Goal: Task Accomplishment & Management: Use online tool/utility

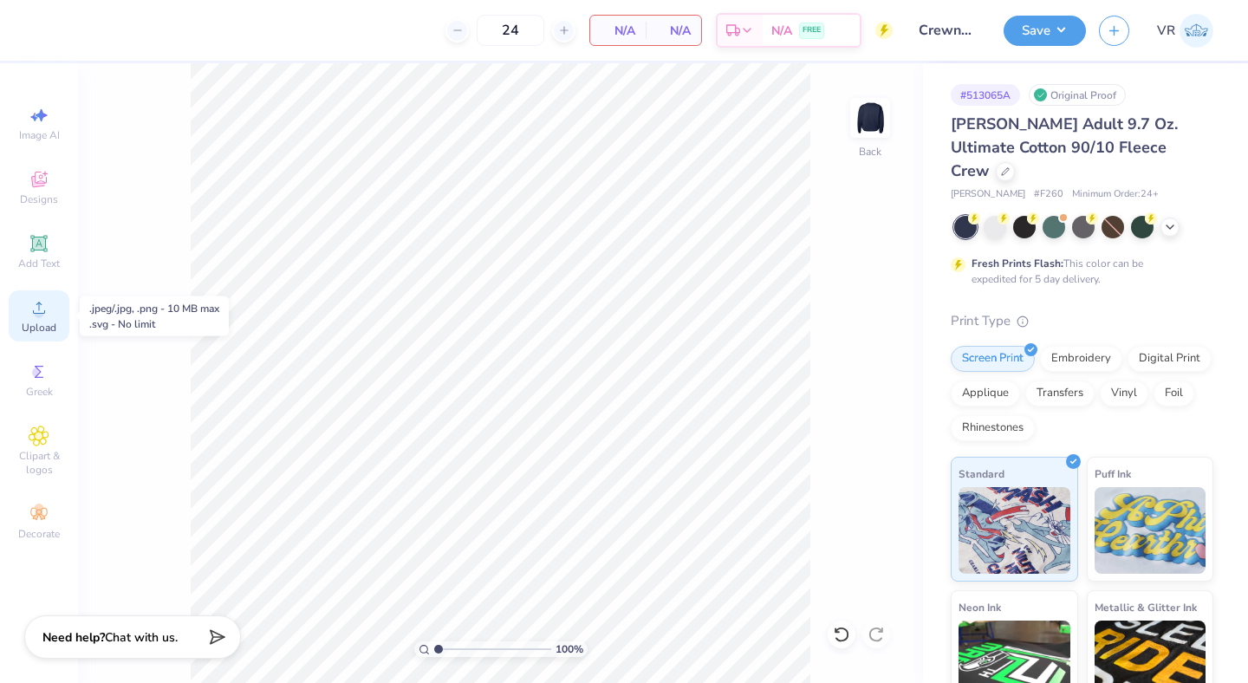
click at [42, 327] on span "Upload" at bounding box center [39, 328] width 35 height 14
click at [31, 321] on span "Upload" at bounding box center [39, 328] width 35 height 14
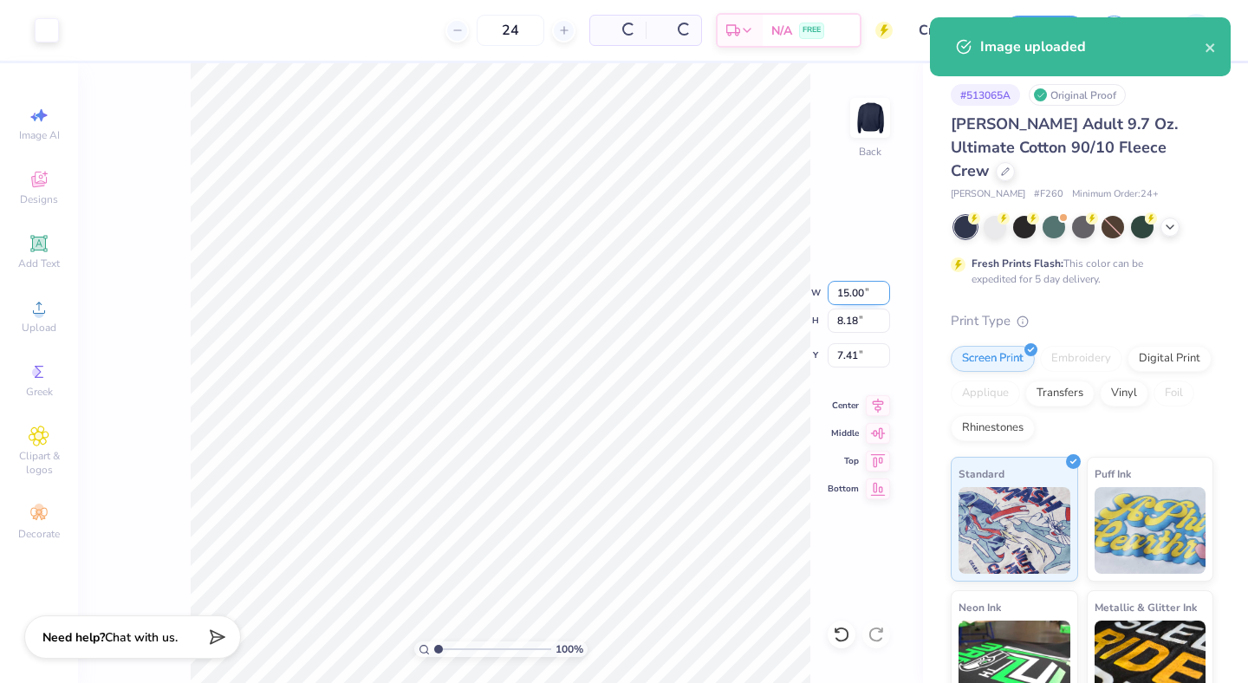
click at [849, 294] on input "15.00" at bounding box center [858, 293] width 62 height 24
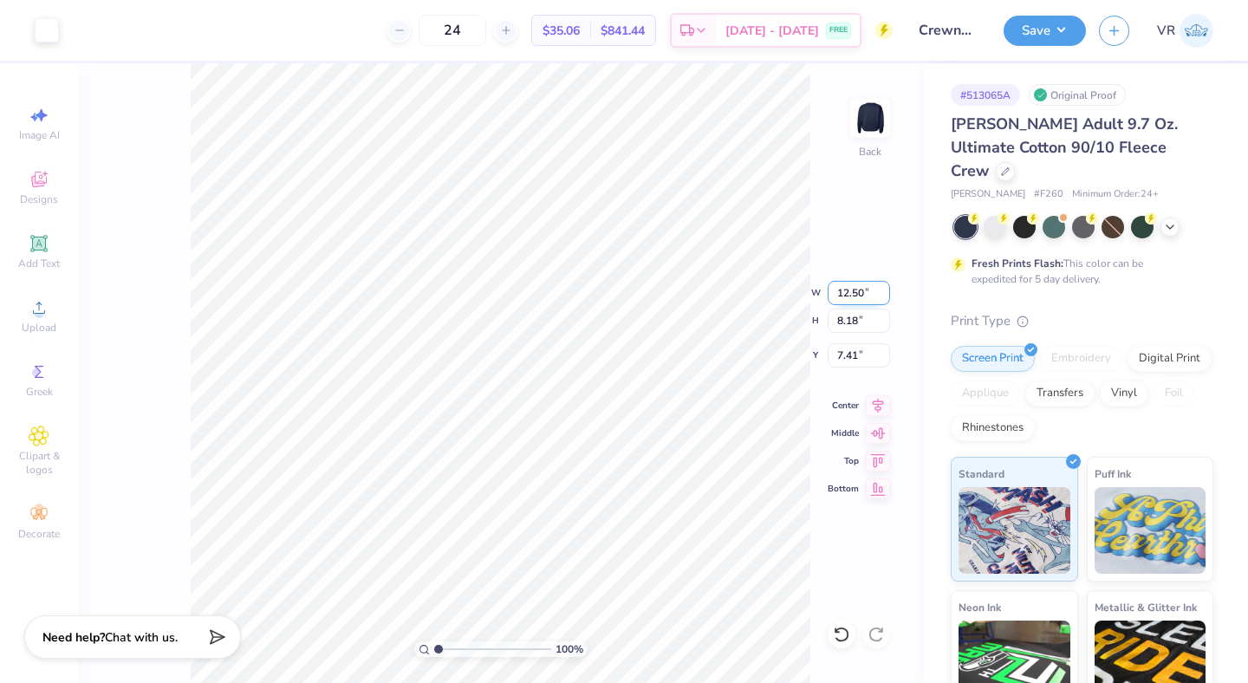
type input "12.50"
type input "6.82"
click at [844, 362] on input "8.09" at bounding box center [858, 355] width 62 height 24
type input "3.00"
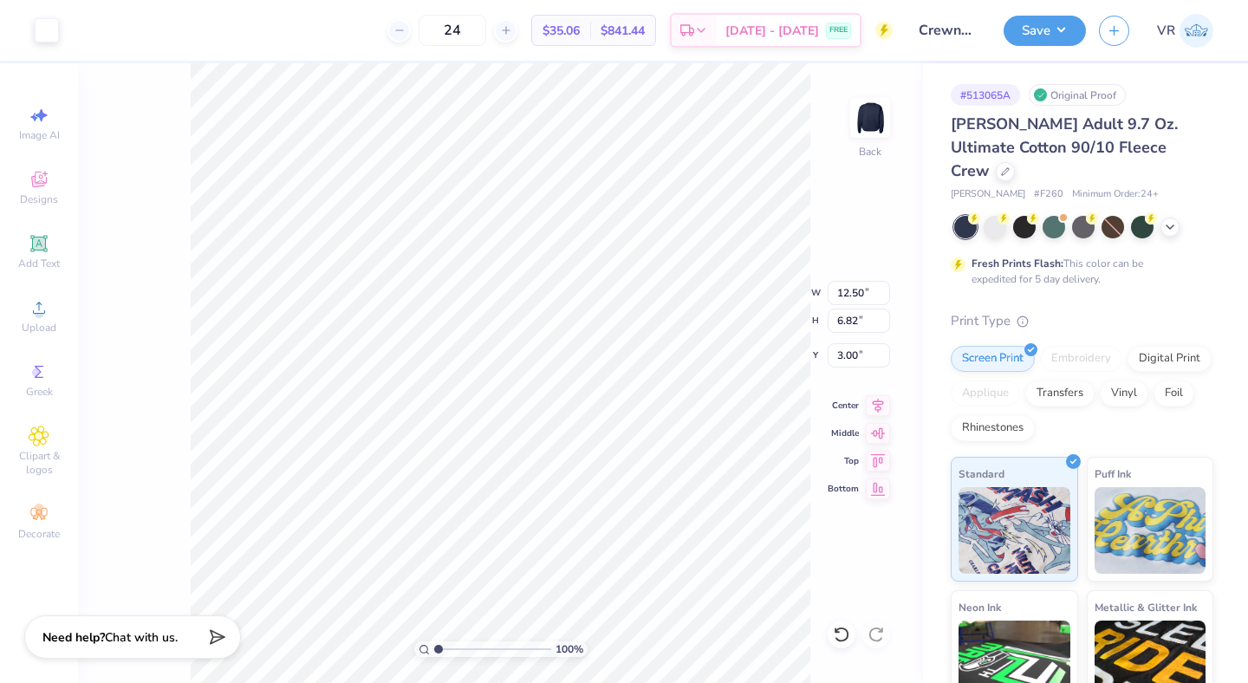
click at [1086, 23] on div "Save VR" at bounding box center [1125, 30] width 244 height 61
click at [1073, 29] on button "Save" at bounding box center [1044, 28] width 82 height 30
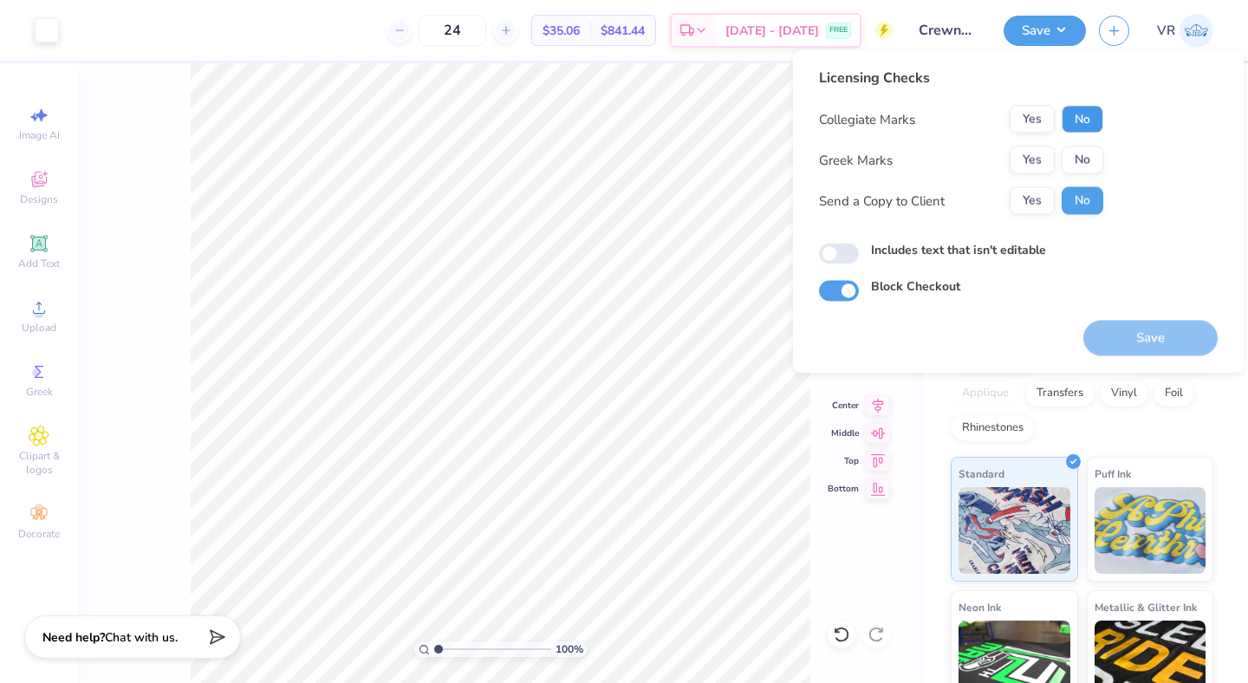
click at [1086, 118] on button "No" at bounding box center [1082, 120] width 42 height 28
click at [1018, 162] on button "Yes" at bounding box center [1031, 160] width 45 height 28
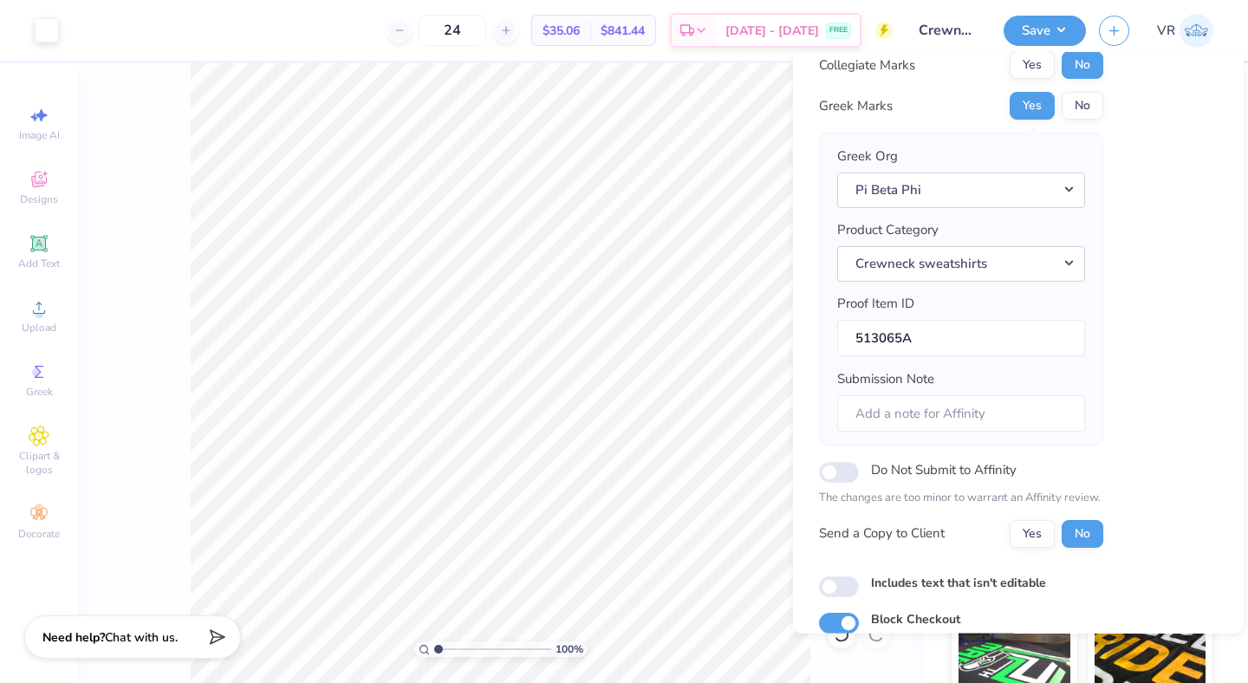
scroll to position [129, 0]
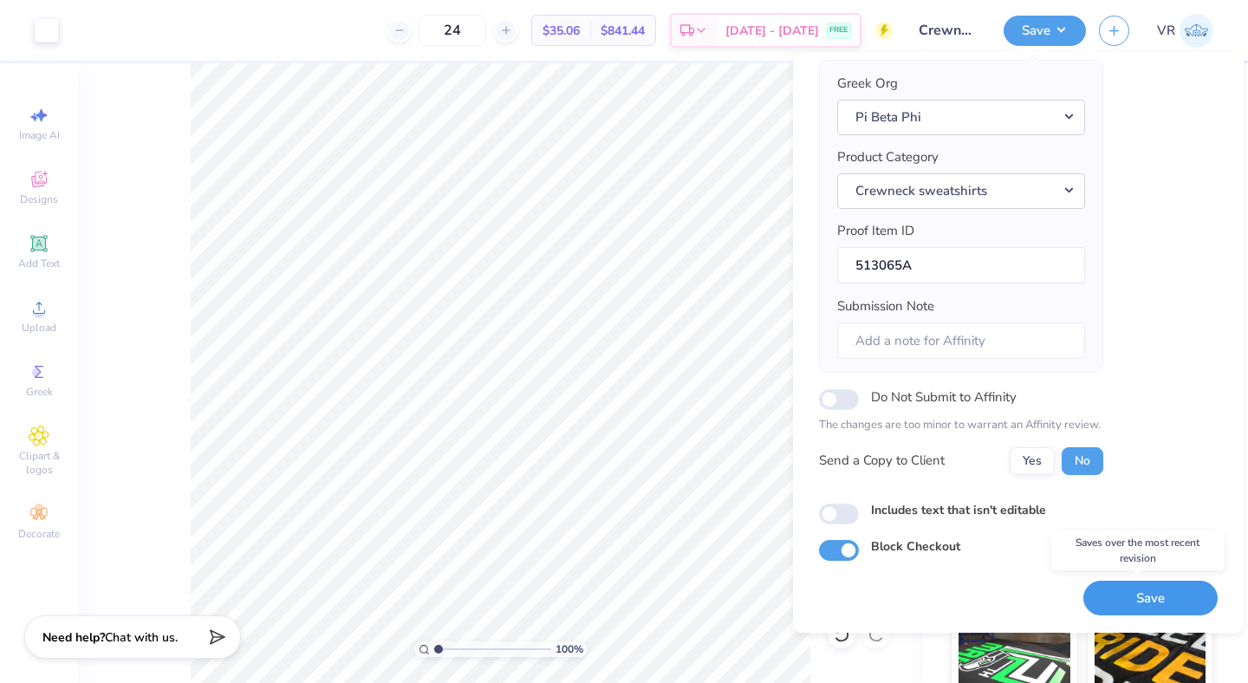
click at [1152, 597] on button "Save" at bounding box center [1150, 598] width 134 height 36
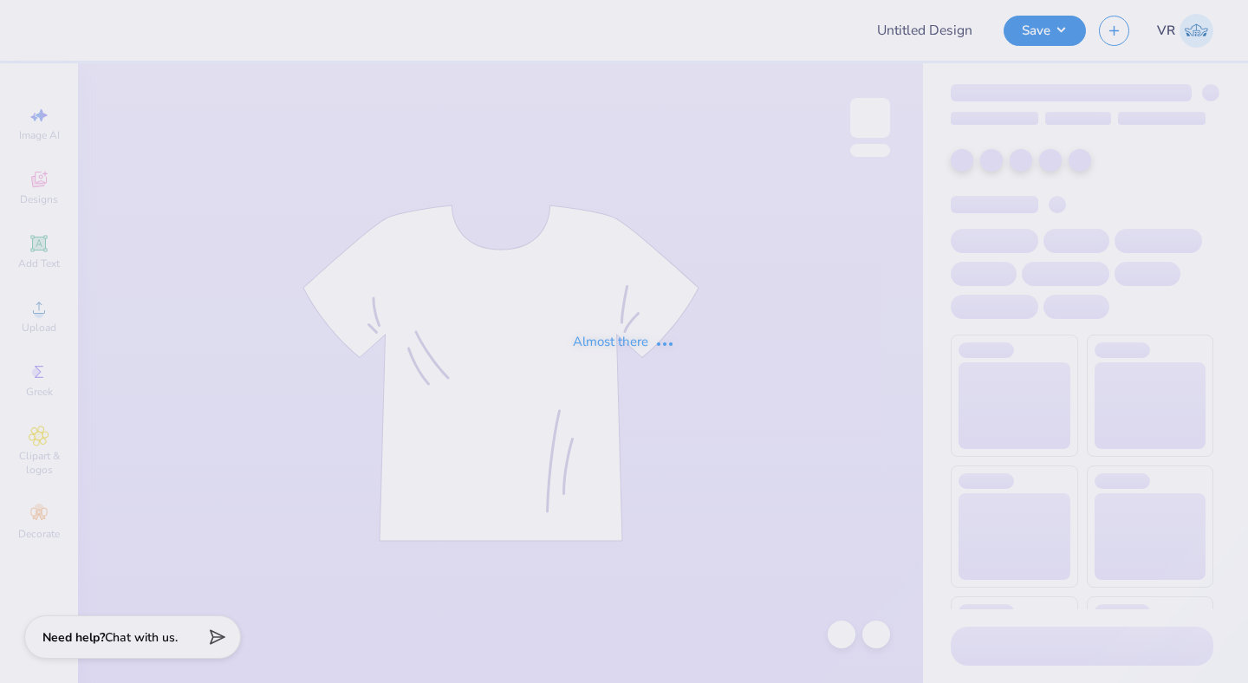
type input "LASBC Annual Shirts"
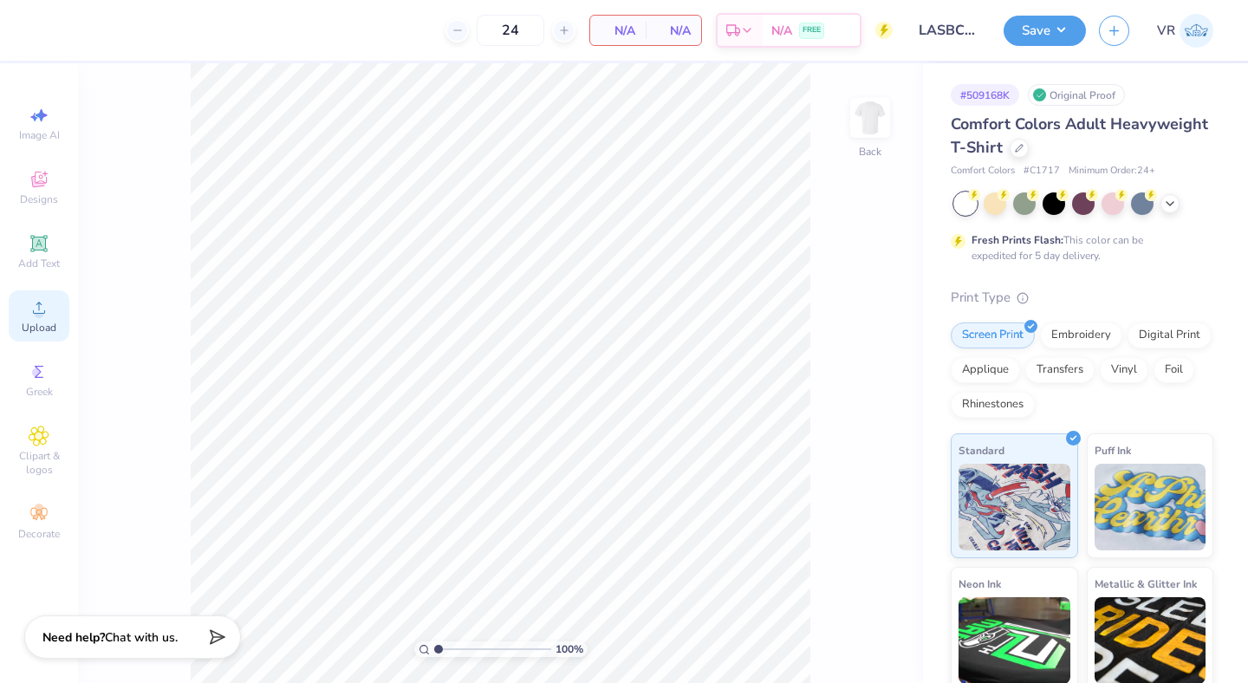
click at [52, 303] on div "Upload" at bounding box center [39, 315] width 61 height 51
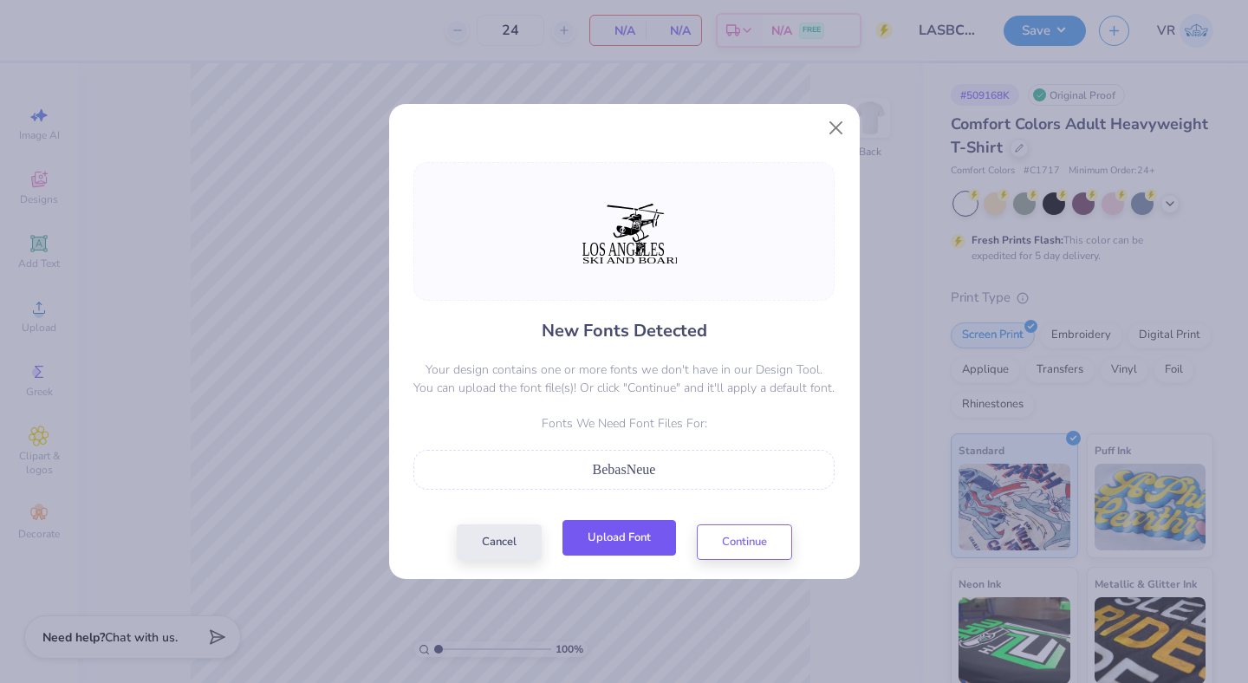
click at [619, 540] on button "Upload Font" at bounding box center [618, 538] width 113 height 36
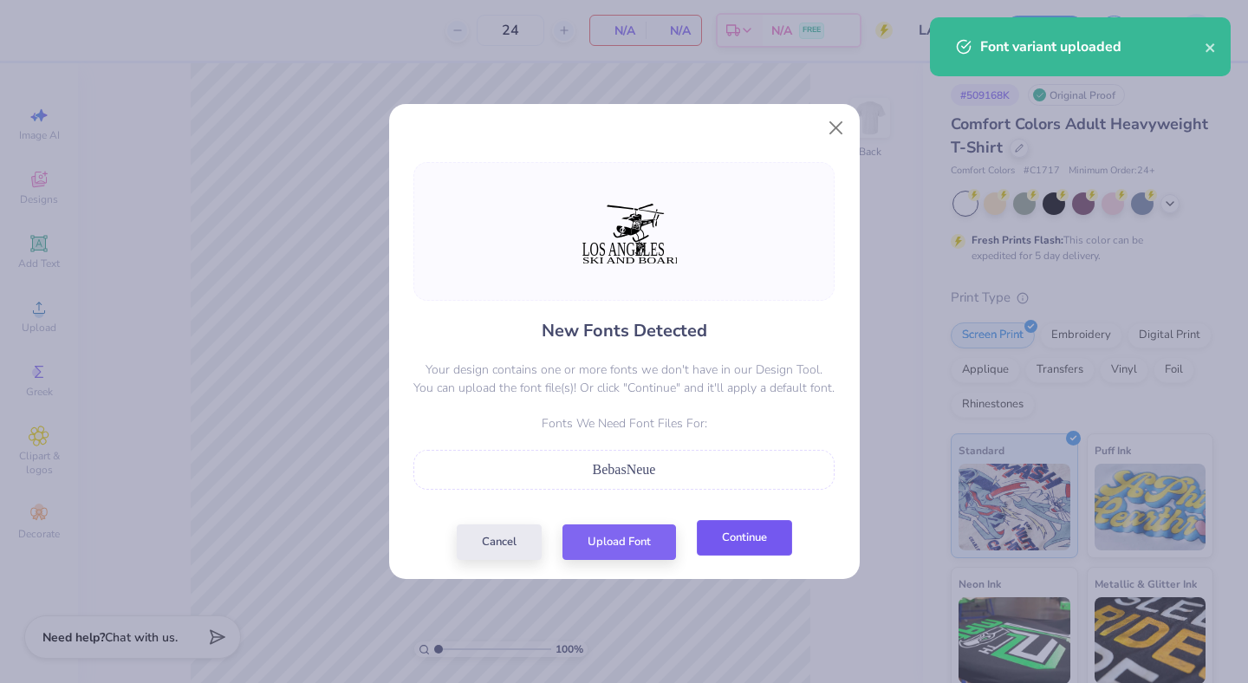
click at [774, 531] on button "Continue" at bounding box center [744, 538] width 95 height 36
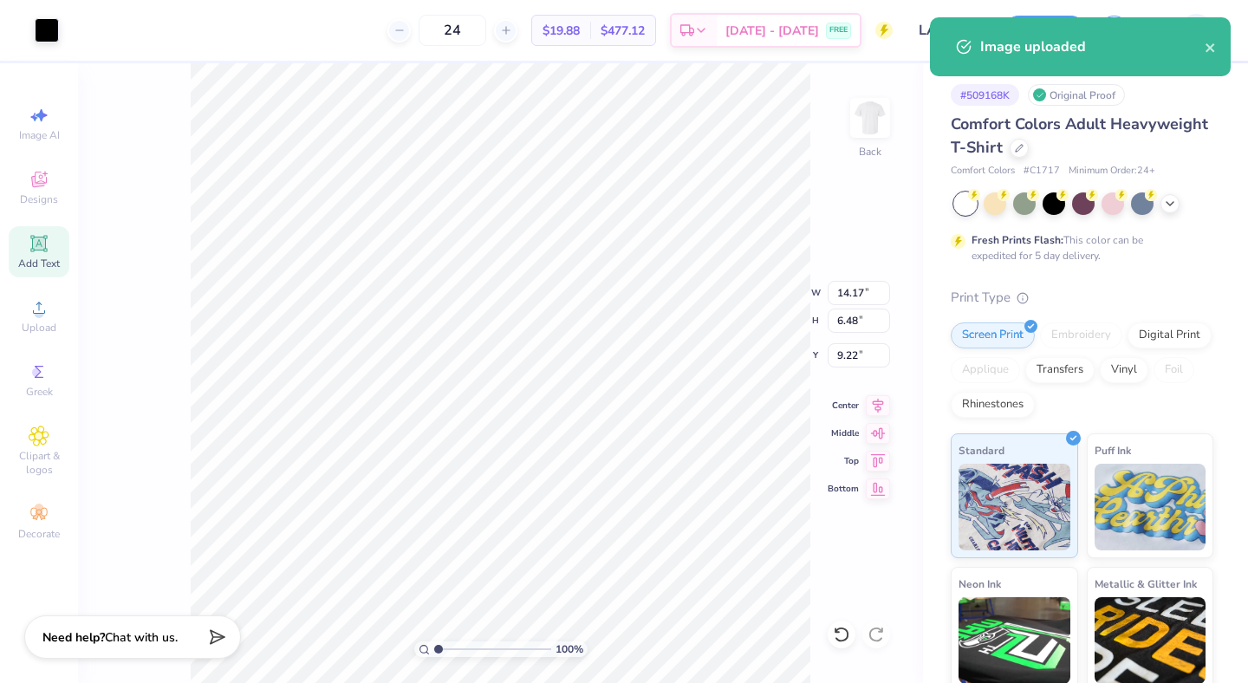
click at [42, 253] on icon at bounding box center [39, 243] width 21 height 21
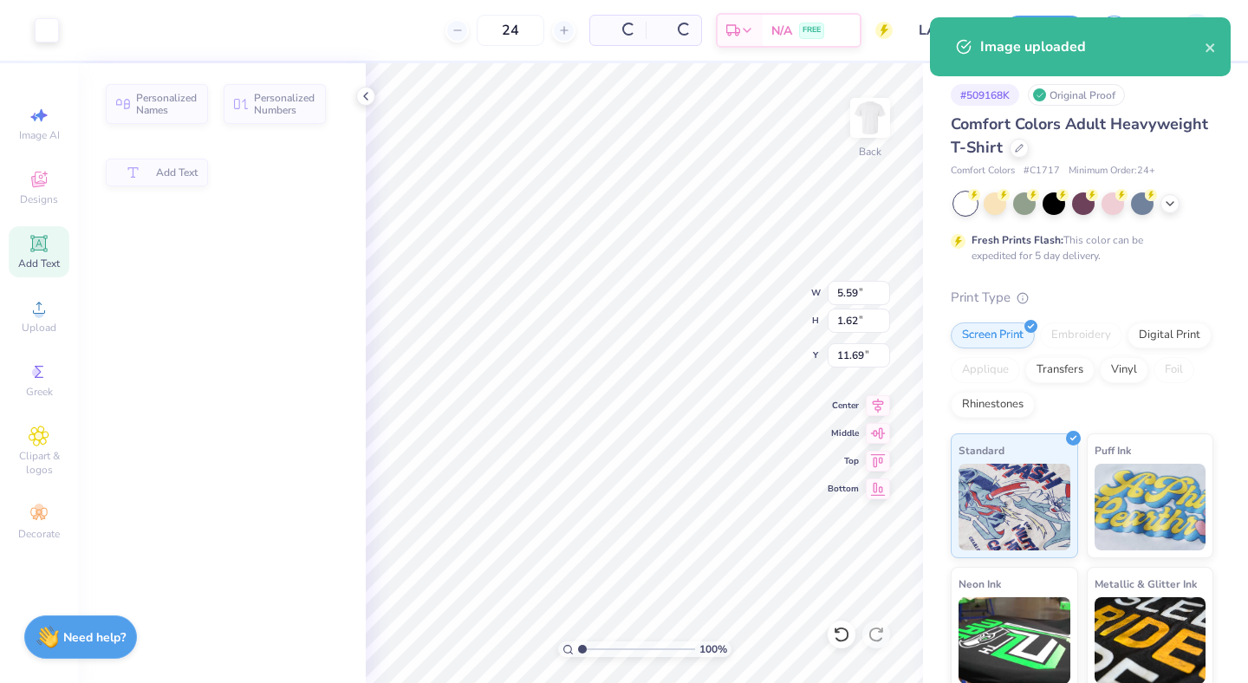
type input "5.59"
type input "1.62"
type input "11.69"
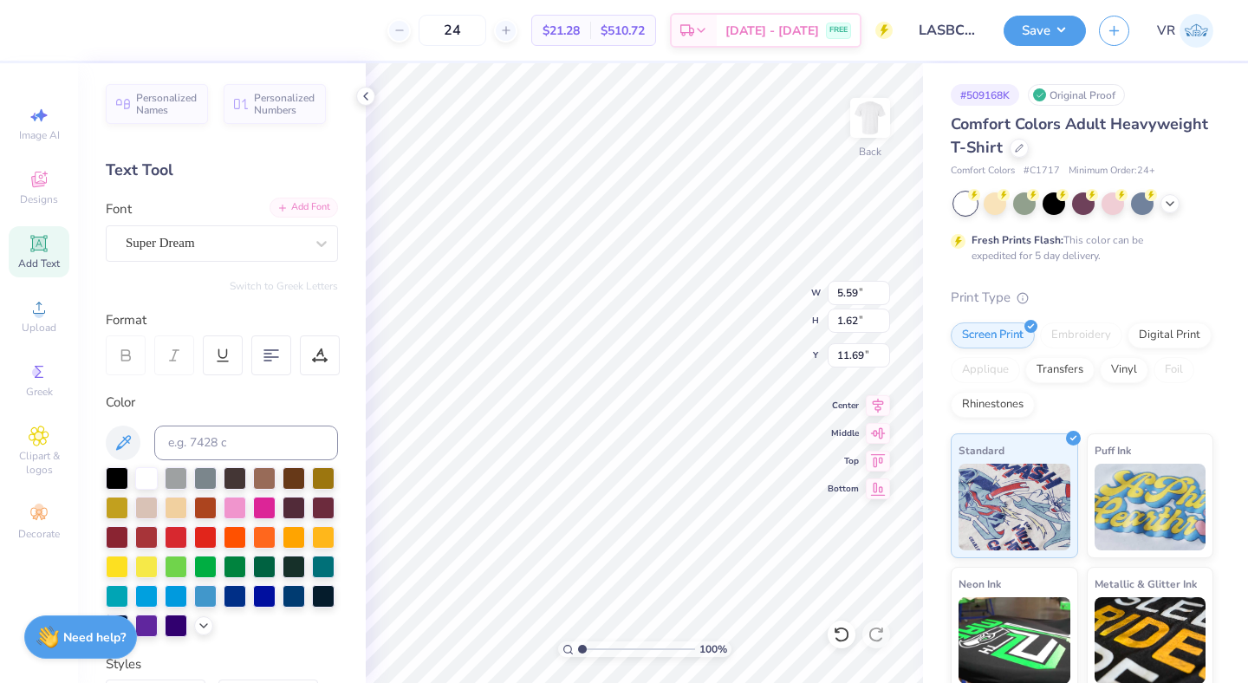
click at [282, 211] on div "Add Font" at bounding box center [303, 208] width 68 height 20
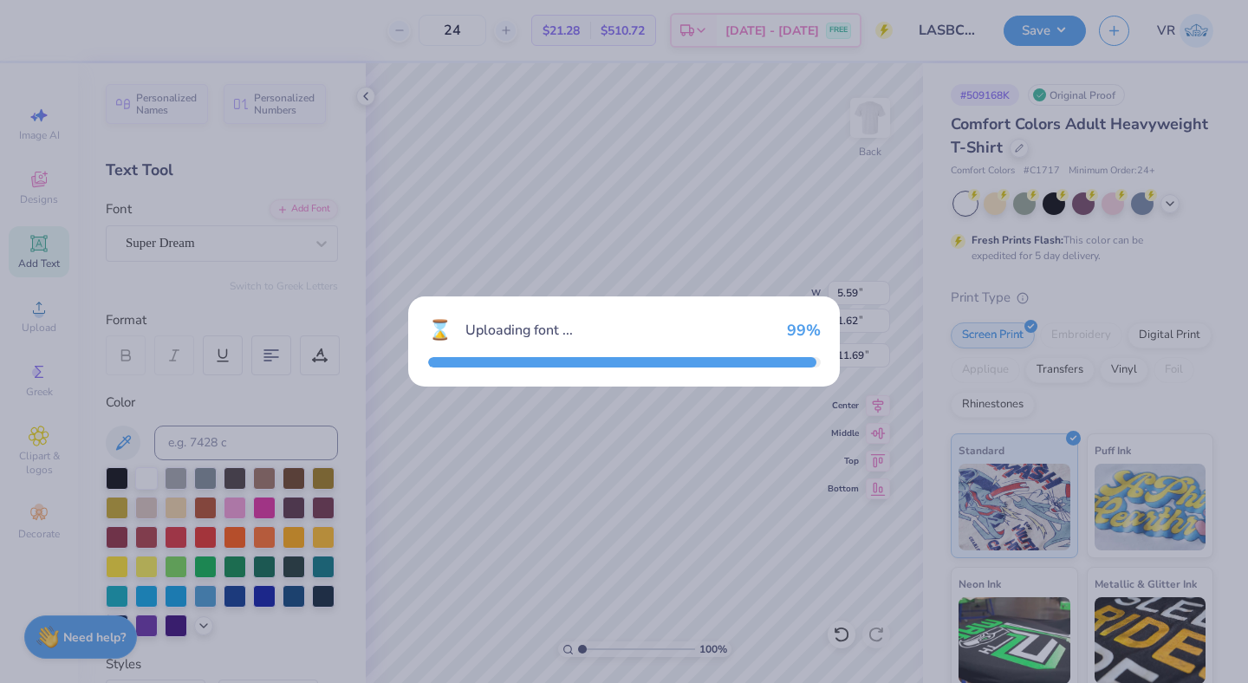
type input "3.45"
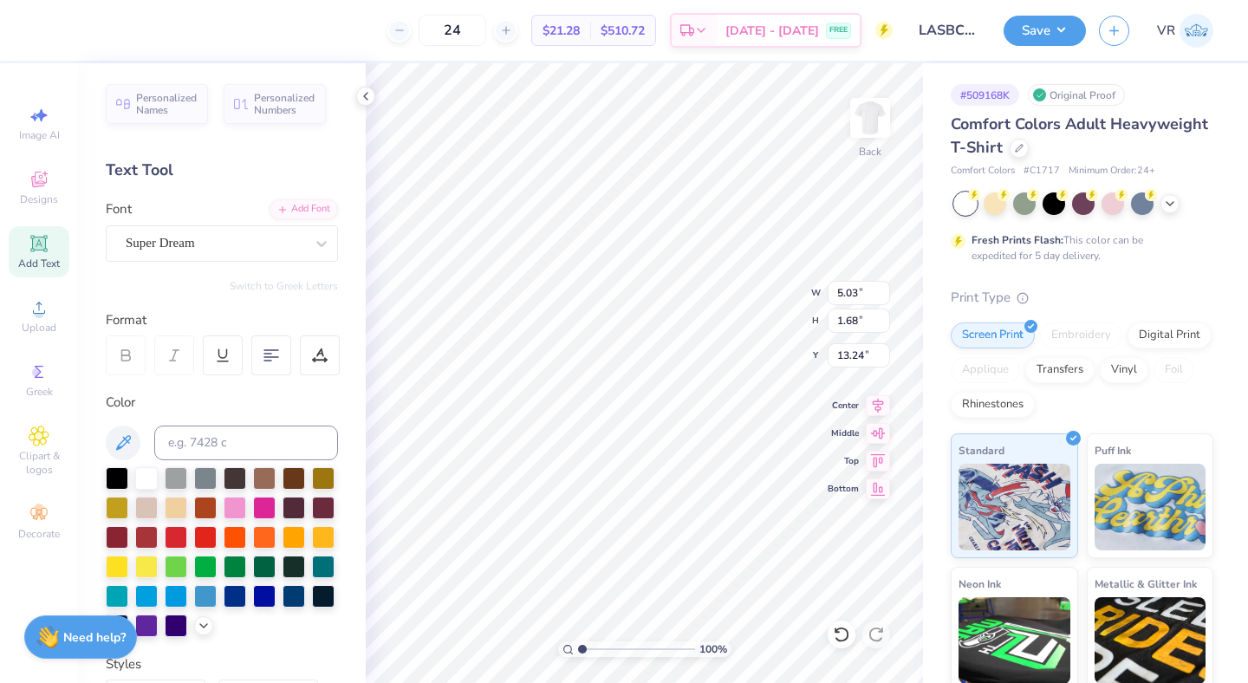
type input "14.17"
type input "2.46"
click at [195, 235] on div "Super Dream" at bounding box center [215, 243] width 182 height 27
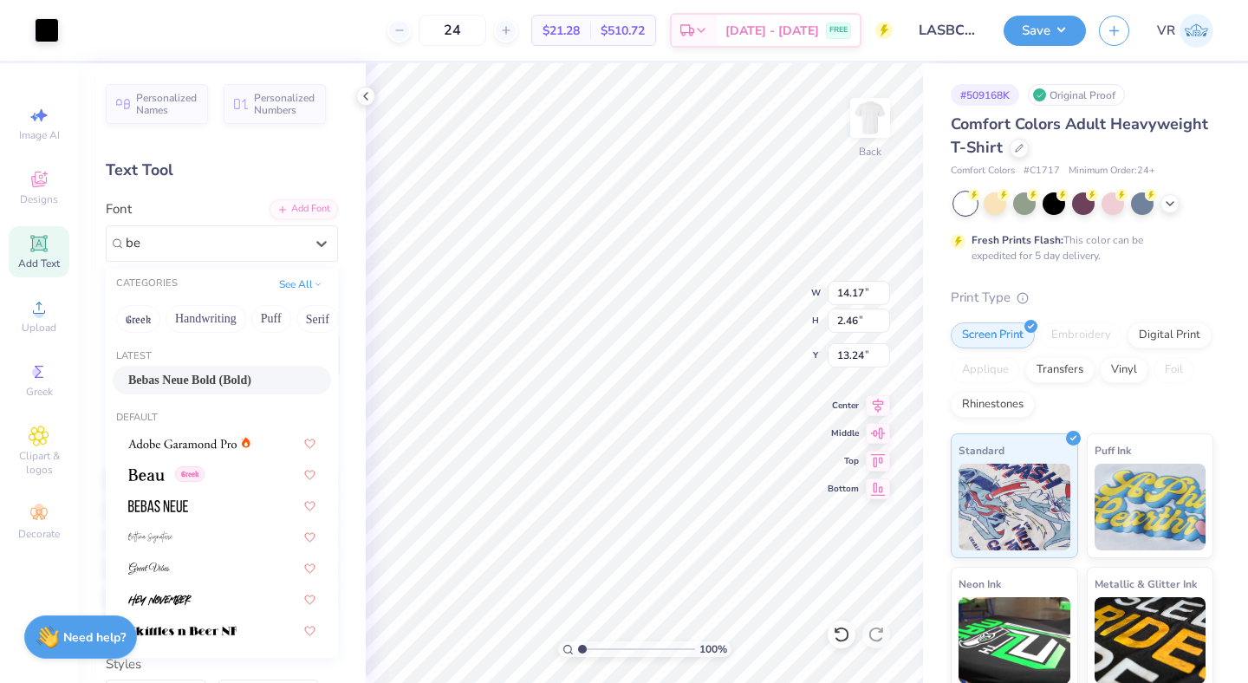
click at [206, 377] on span "Bebas Neue Bold (Bold)" at bounding box center [189, 380] width 123 height 18
type input "be"
type input "2.28"
type input "13.42"
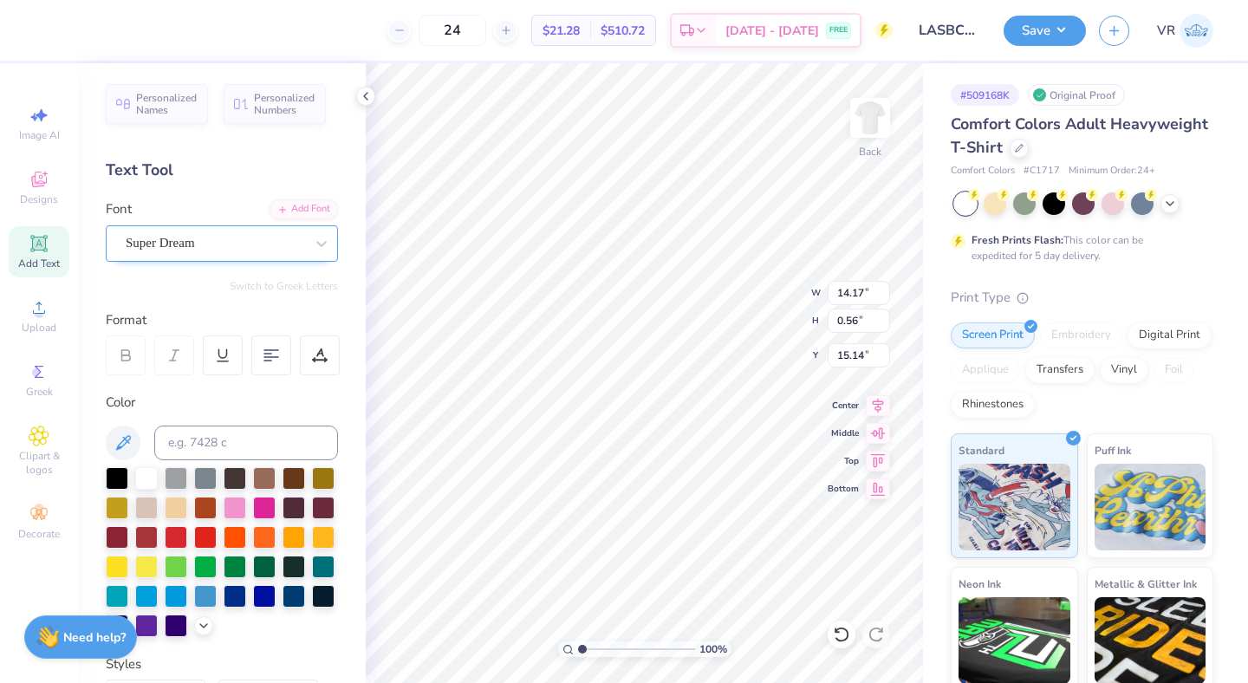
click at [212, 239] on div "Super Dream" at bounding box center [215, 243] width 182 height 27
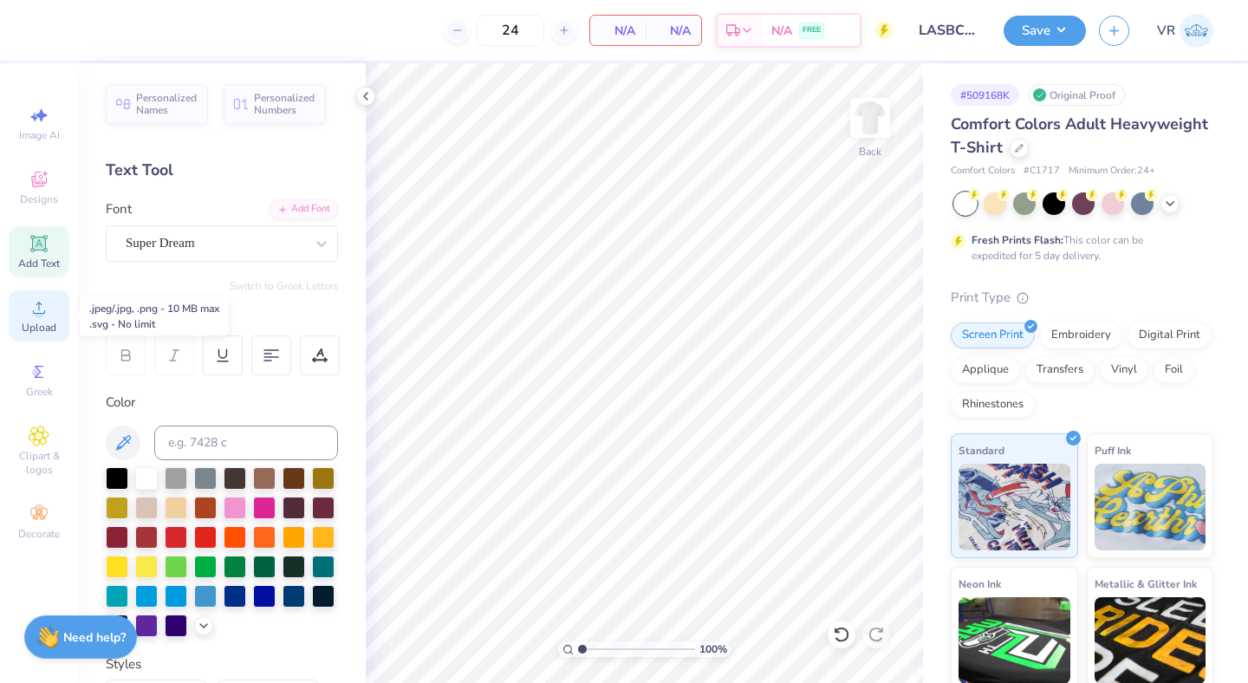
click at [49, 313] on icon at bounding box center [39, 307] width 21 height 21
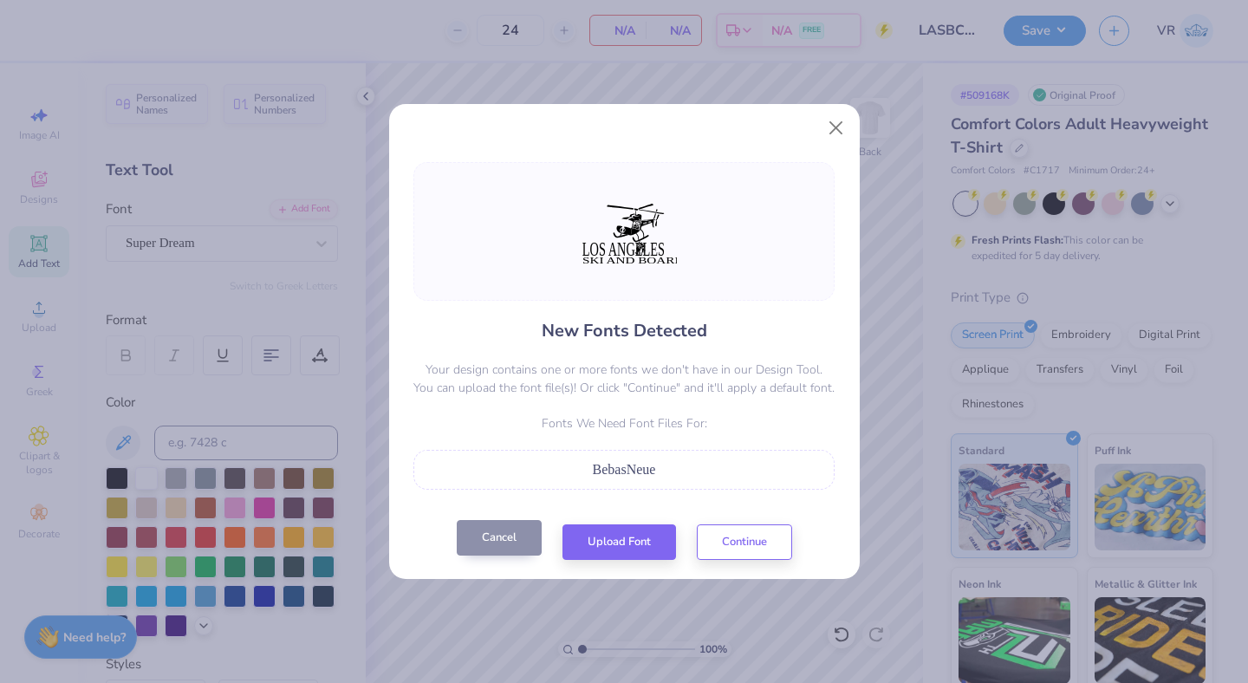
click at [517, 544] on button "Cancel" at bounding box center [499, 538] width 85 height 36
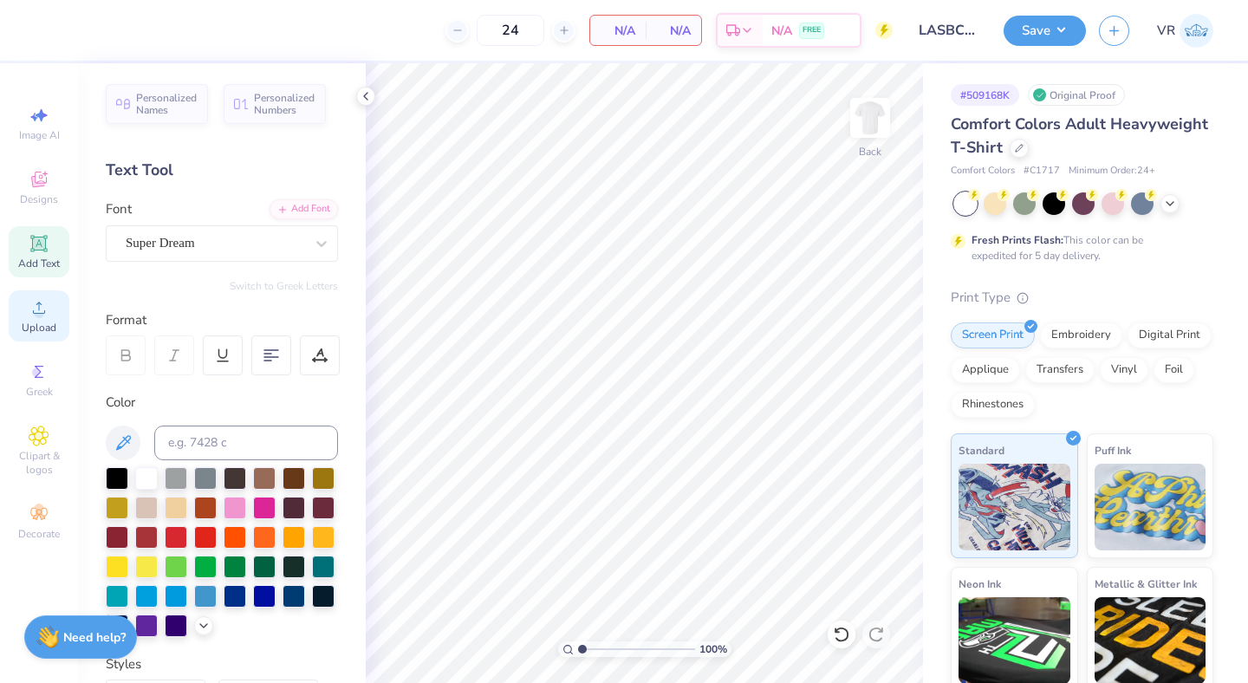
click at [49, 293] on div "Upload" at bounding box center [39, 315] width 61 height 51
click at [858, 135] on img at bounding box center [869, 117] width 69 height 69
click at [32, 325] on span "Upload" at bounding box center [39, 328] width 35 height 14
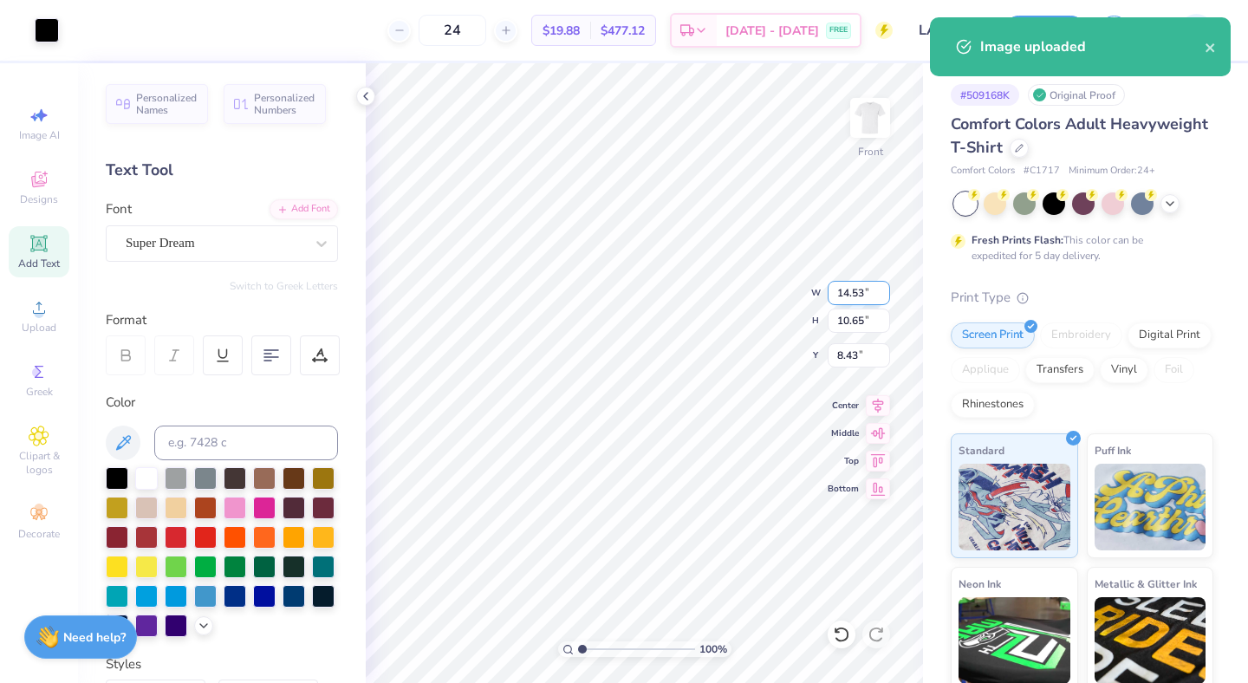
click at [838, 292] on input "14.53" at bounding box center [858, 293] width 62 height 24
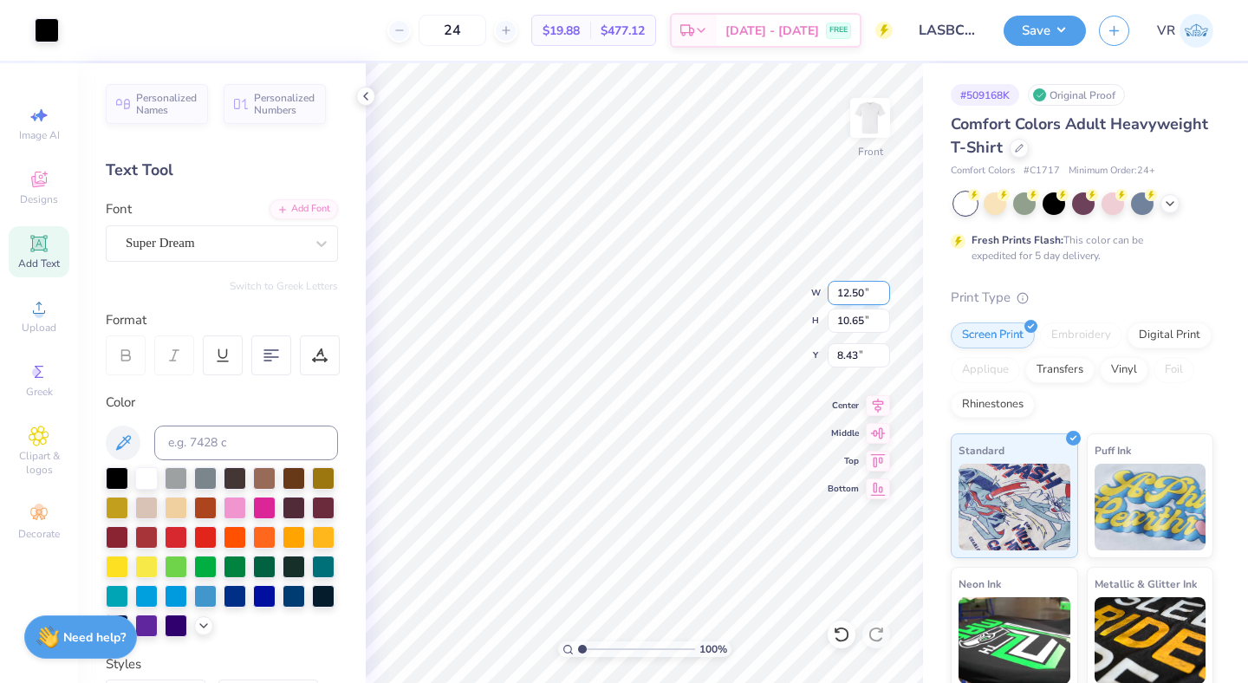
type input "12.50"
type input "9.16"
click at [845, 355] on input "9.17" at bounding box center [858, 355] width 62 height 24
type input "3.00"
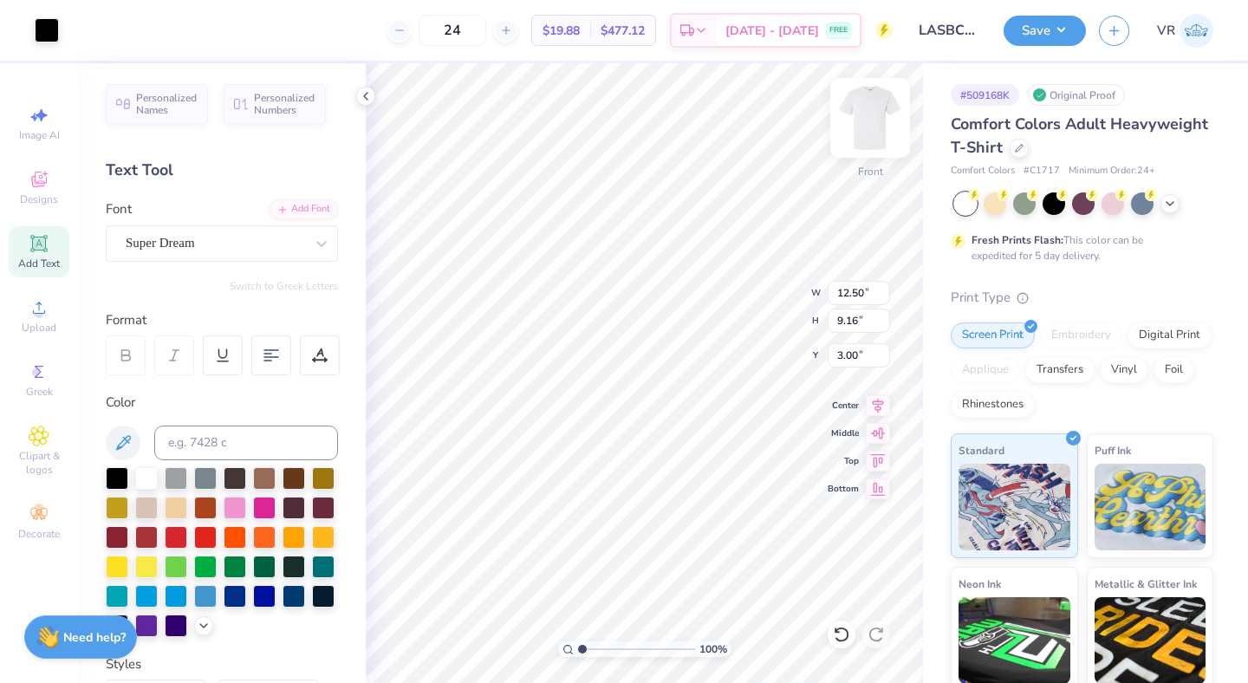
click at [868, 127] on img at bounding box center [869, 117] width 69 height 69
click at [365, 93] on icon at bounding box center [366, 96] width 14 height 14
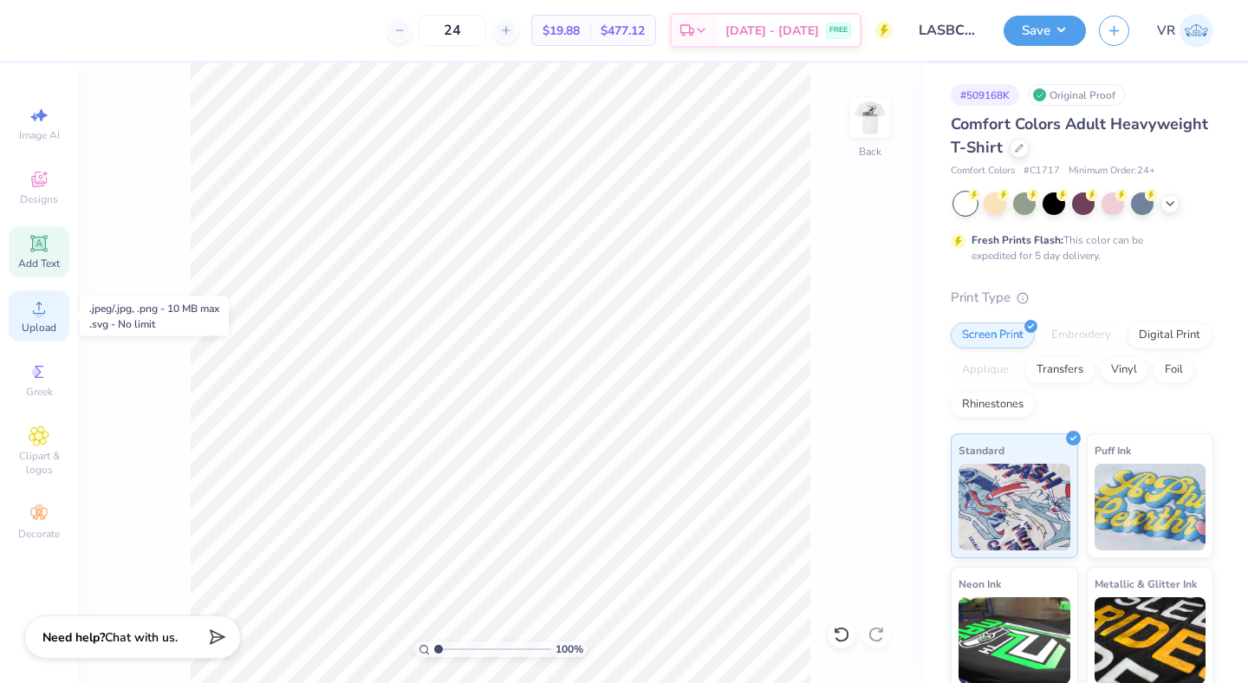
click at [26, 316] on div "Upload" at bounding box center [39, 315] width 61 height 51
click at [40, 326] on span "Upload" at bounding box center [39, 328] width 35 height 14
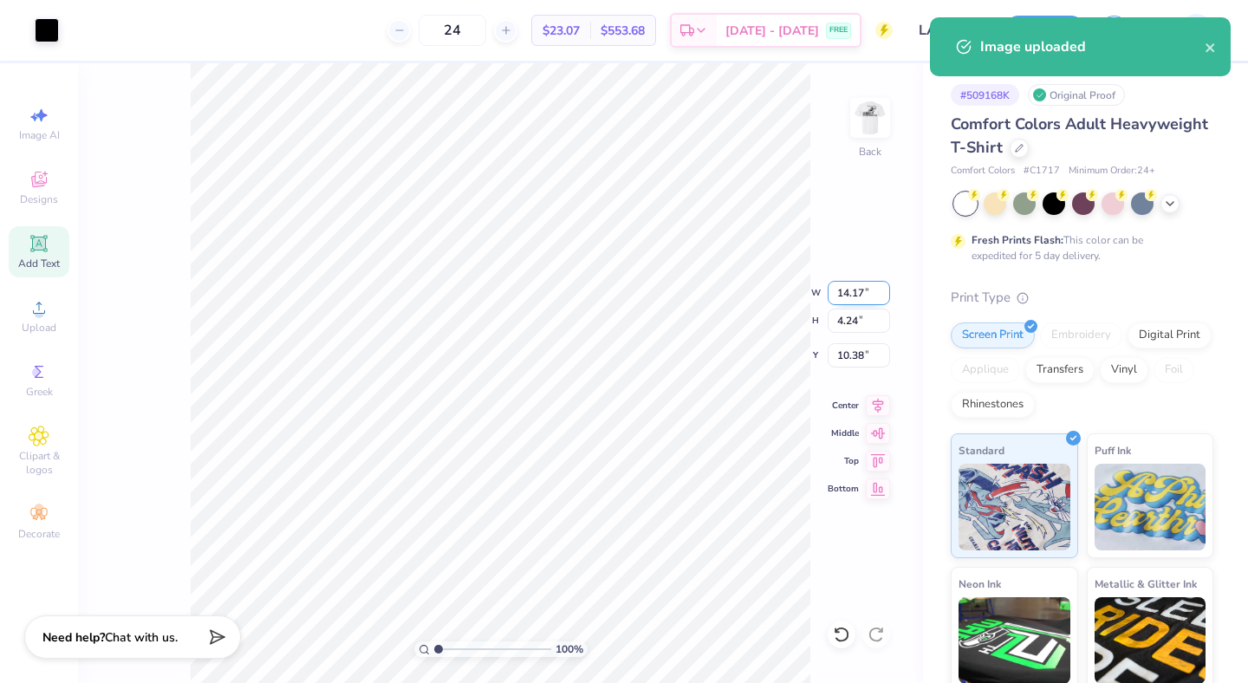
click at [855, 284] on input "14.17" at bounding box center [858, 293] width 62 height 24
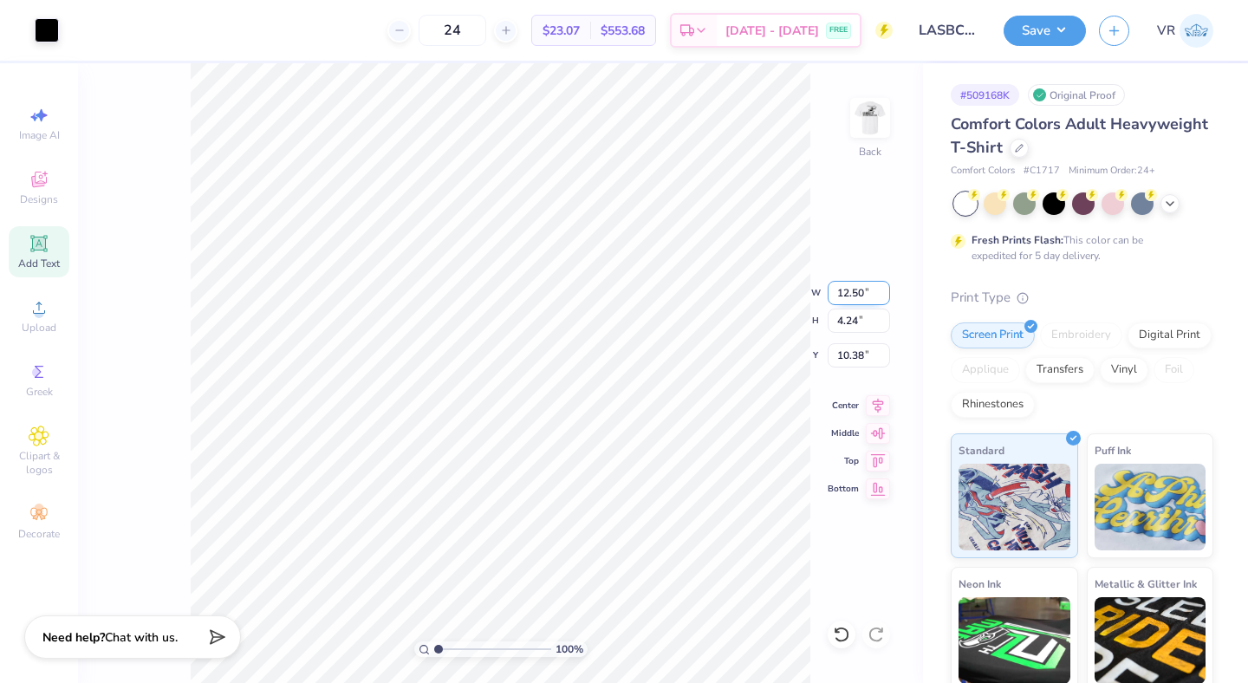
type input "12.50"
type input "3.74"
click at [850, 363] on input "10.63" at bounding box center [858, 355] width 62 height 24
click at [849, 358] on input "10.63" at bounding box center [858, 355] width 62 height 24
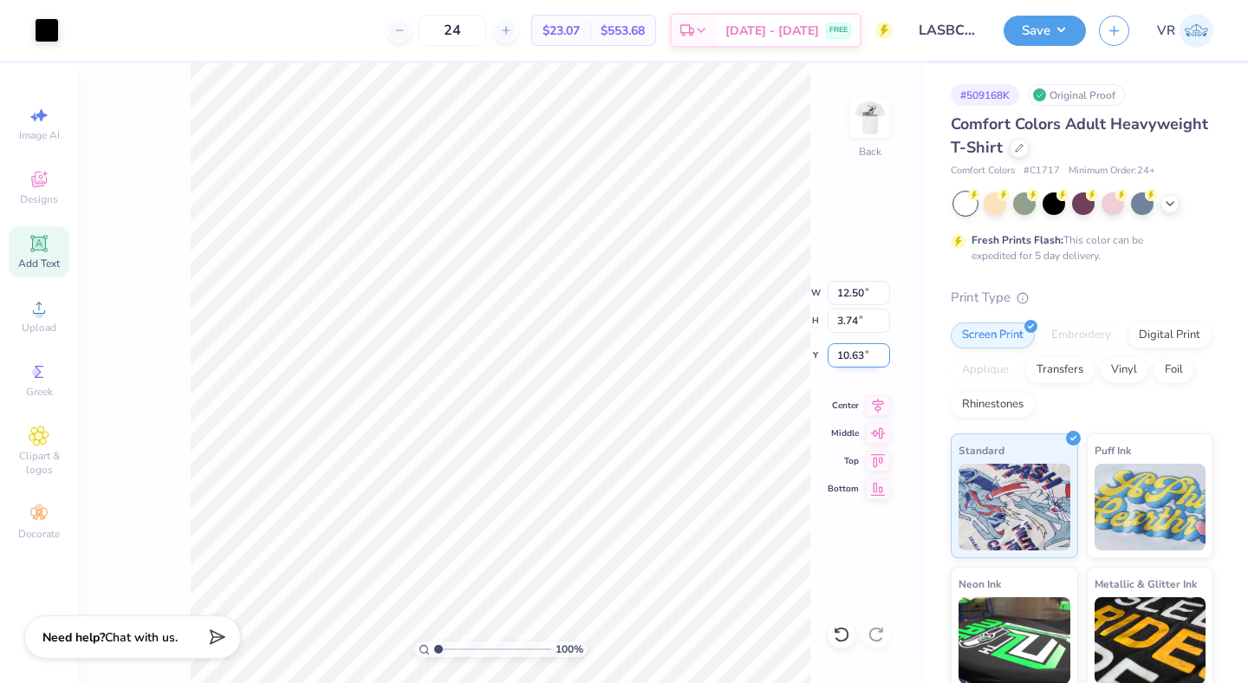
click at [849, 358] on input "10.63" at bounding box center [858, 355] width 62 height 24
type input "3.00"
click at [838, 289] on input "12.50" at bounding box center [858, 293] width 62 height 24
type input "10.00"
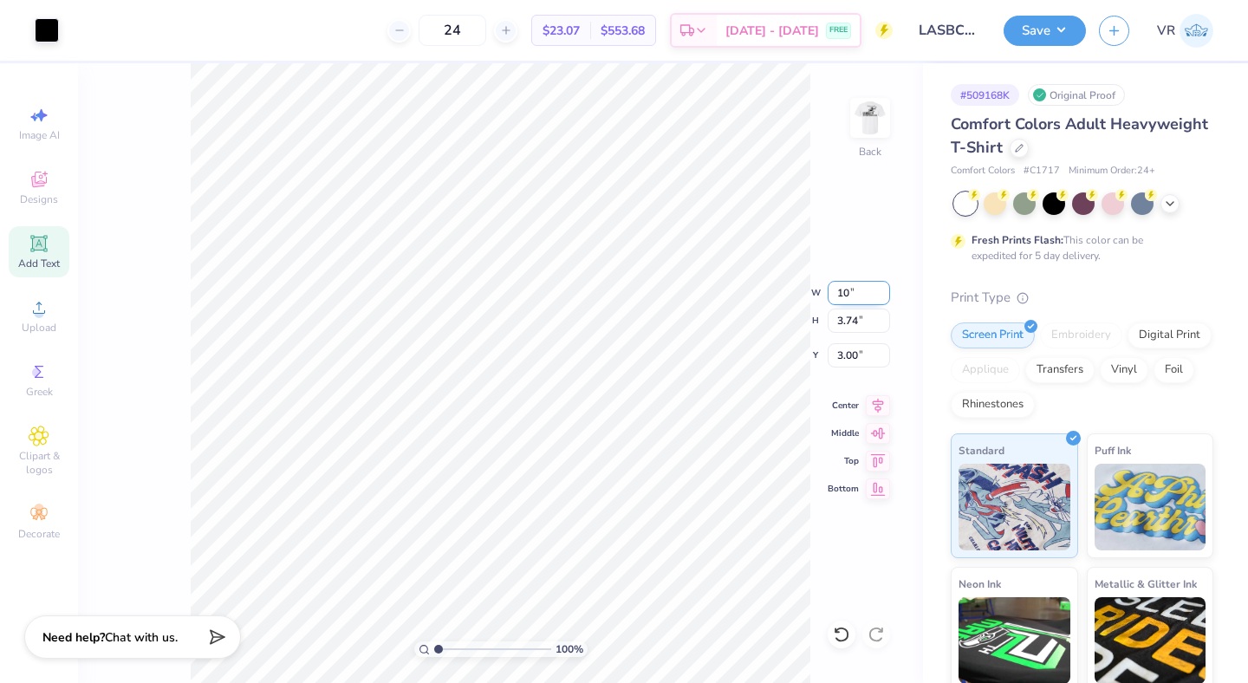
type input "2.99"
type input "3.37"
click at [851, 294] on input "10.00" at bounding box center [858, 293] width 62 height 24
type input "11.00"
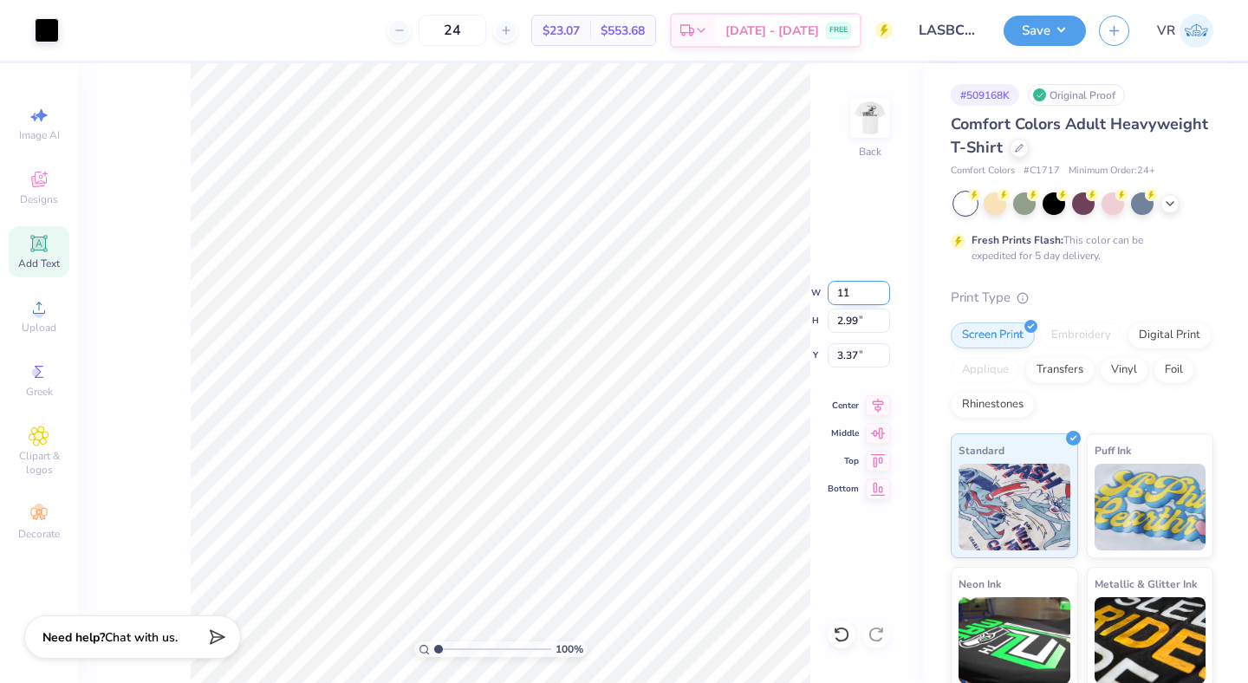
type input "3.29"
click at [842, 359] on input "3.22" at bounding box center [858, 355] width 62 height 24
type input "3.00"
click at [885, 124] on img at bounding box center [869, 117] width 69 height 69
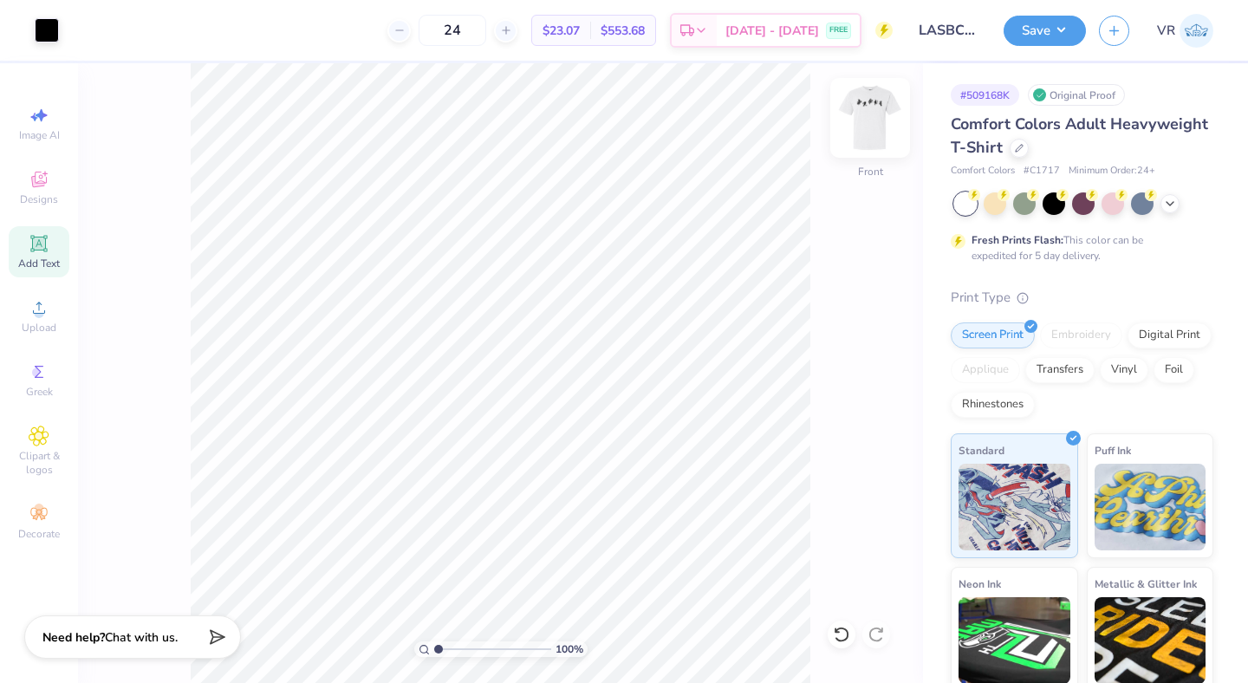
click at [852, 122] on img at bounding box center [869, 117] width 69 height 69
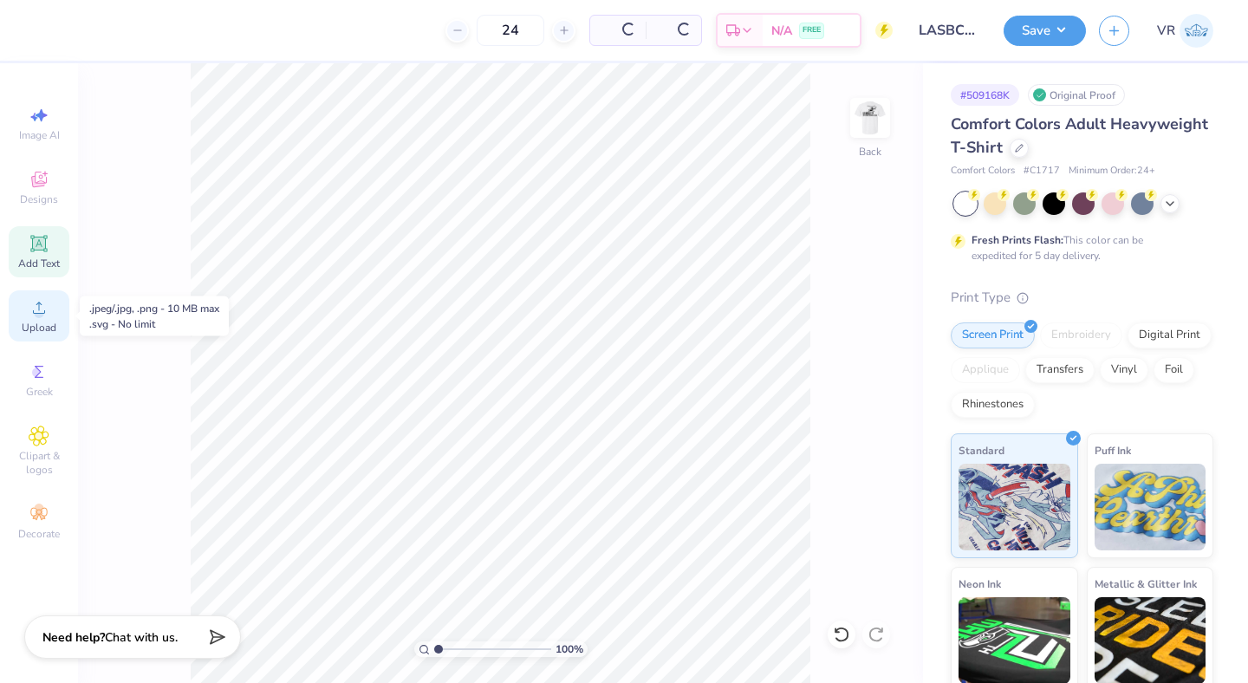
click at [55, 333] on span "Upload" at bounding box center [39, 328] width 35 height 14
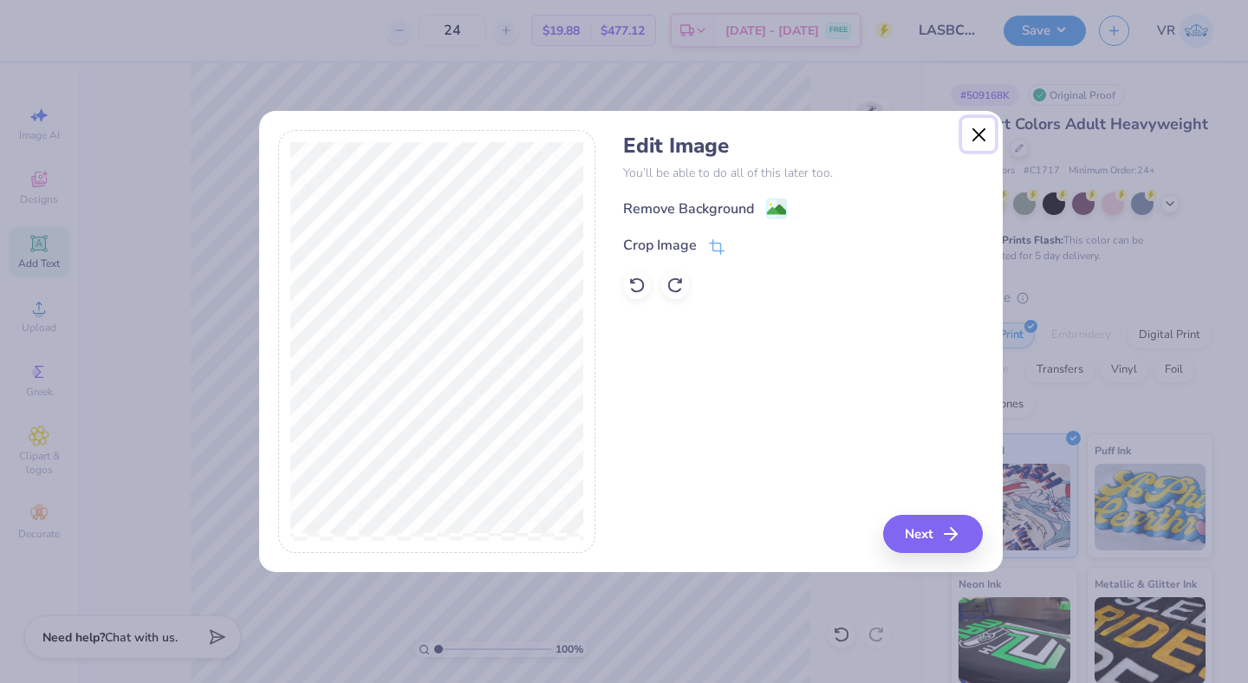
click at [979, 131] on button "Close" at bounding box center [978, 134] width 33 height 33
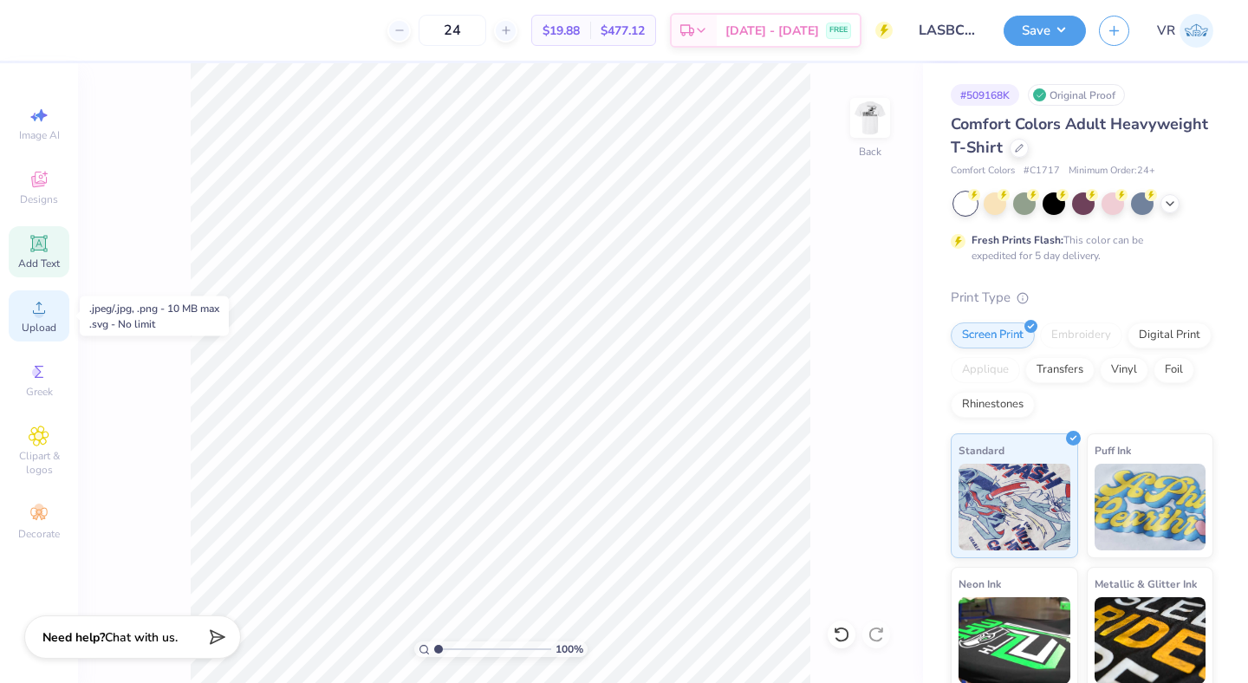
click at [31, 315] on icon at bounding box center [39, 307] width 21 height 21
click at [51, 320] on div "Upload" at bounding box center [39, 315] width 61 height 51
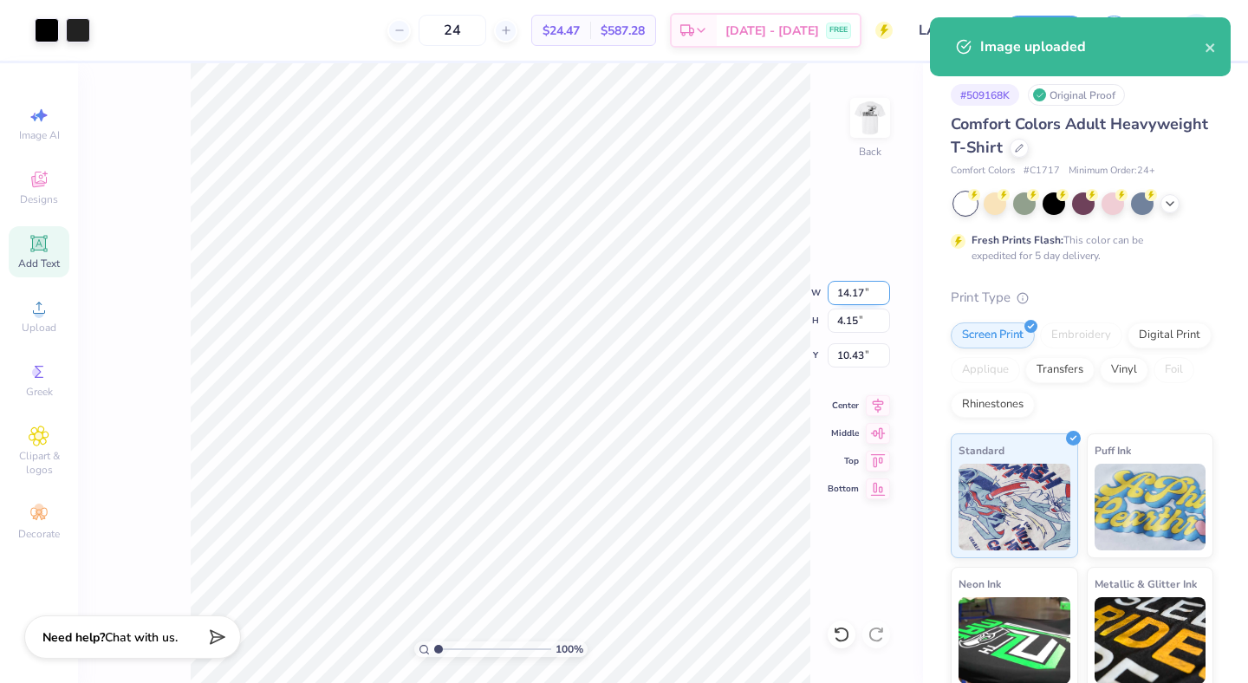
click at [846, 292] on input "14.17" at bounding box center [858, 293] width 62 height 24
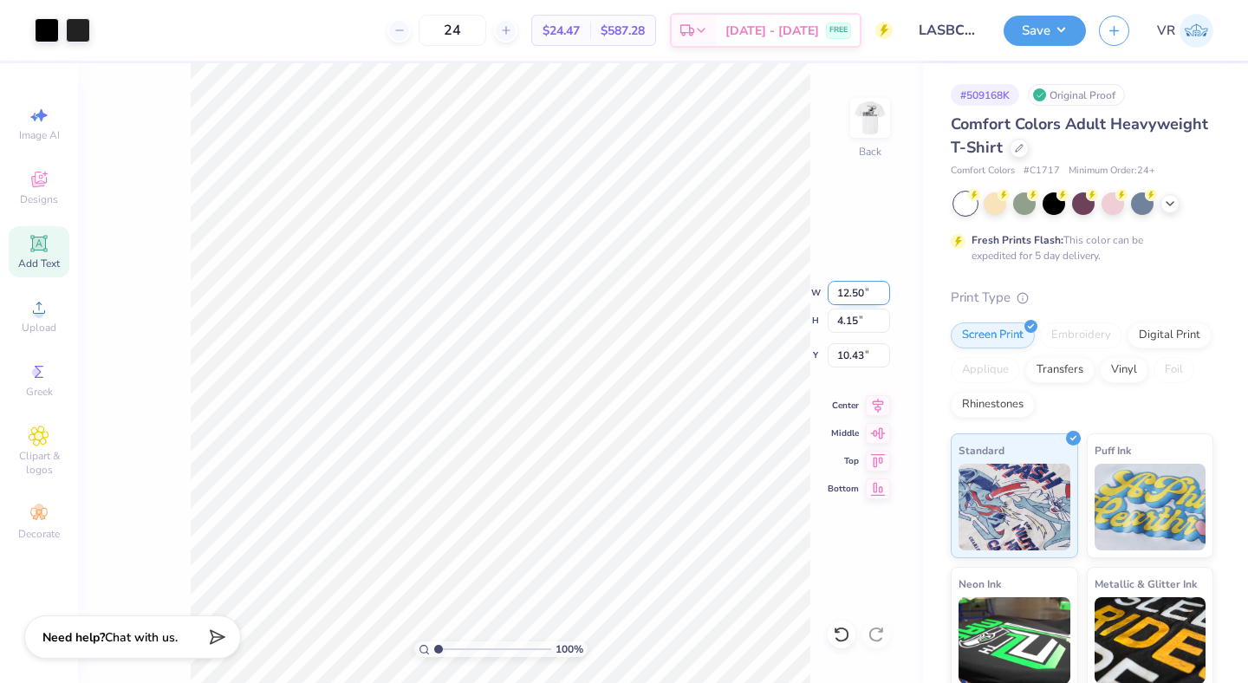
type input "12.50"
type input "3.66"
click at [855, 355] on input "10.67" at bounding box center [858, 355] width 62 height 24
type input "3.00"
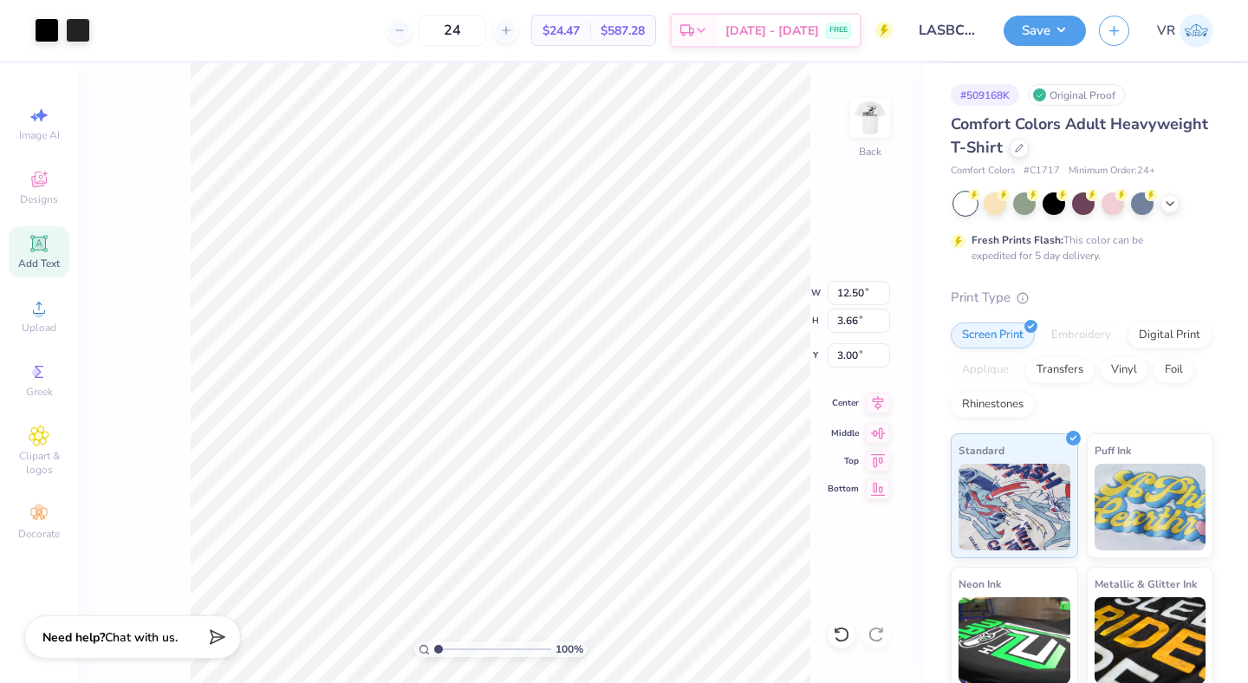
click at [878, 399] on icon at bounding box center [877, 403] width 11 height 15
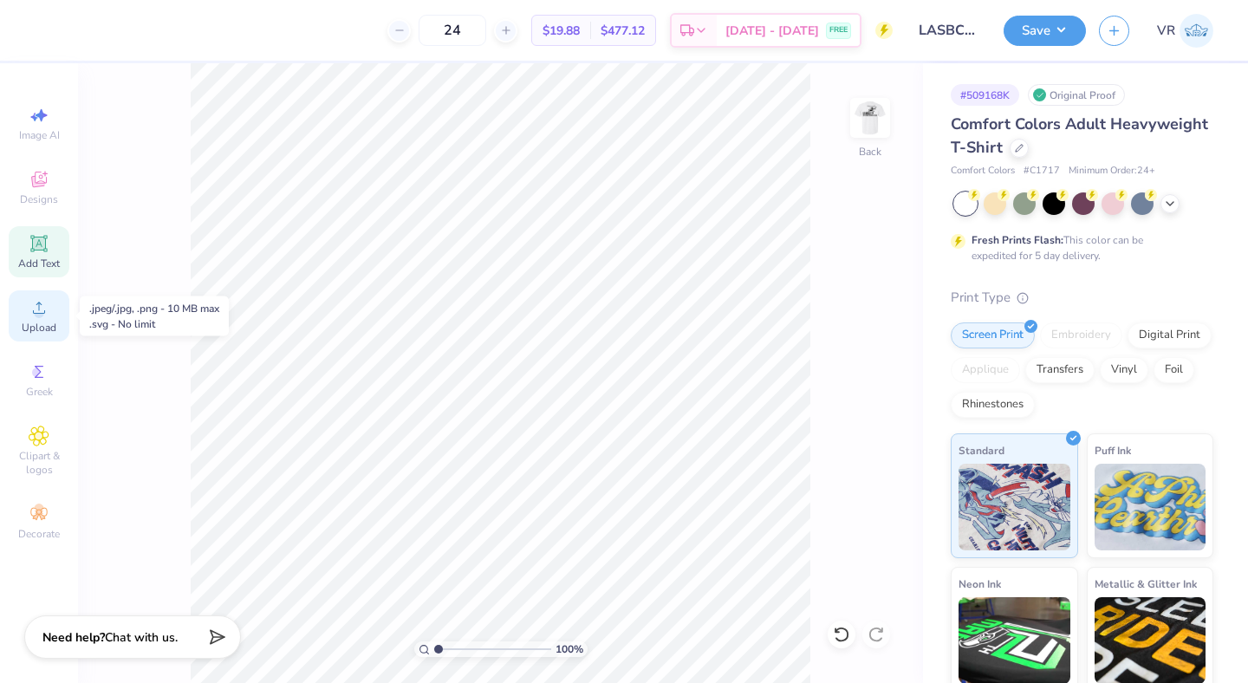
click at [44, 313] on icon at bounding box center [39, 307] width 21 height 21
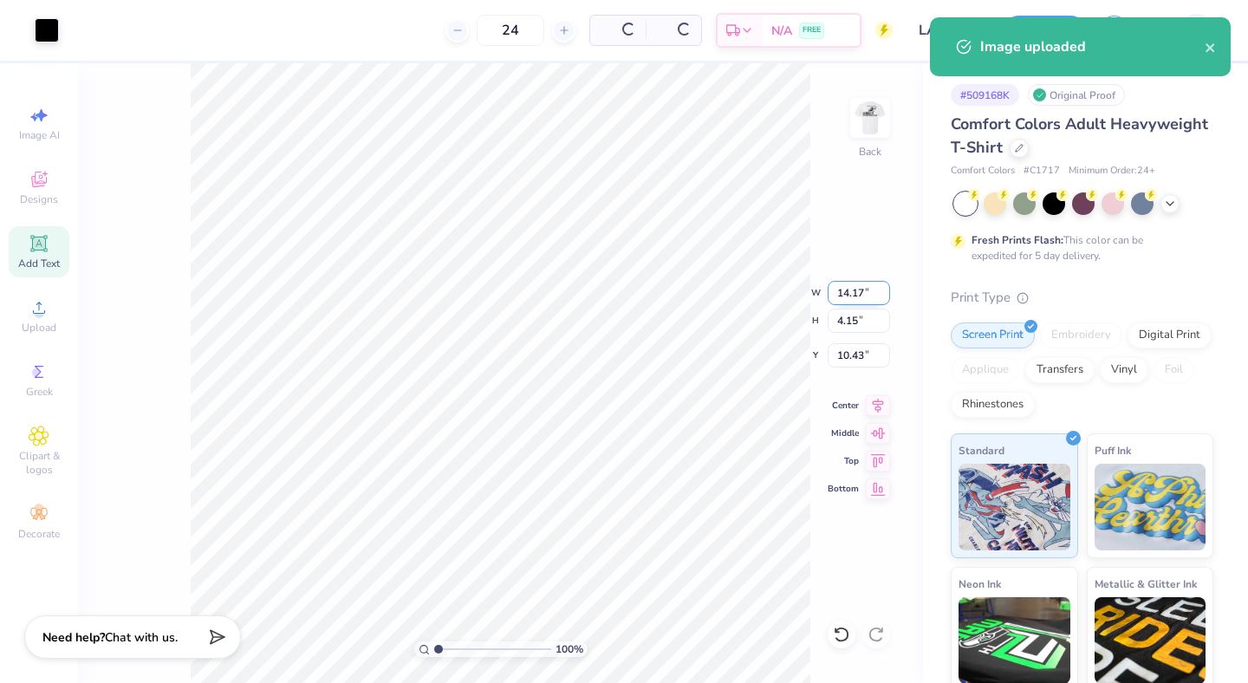
click at [844, 292] on input "14.17" at bounding box center [858, 293] width 62 height 24
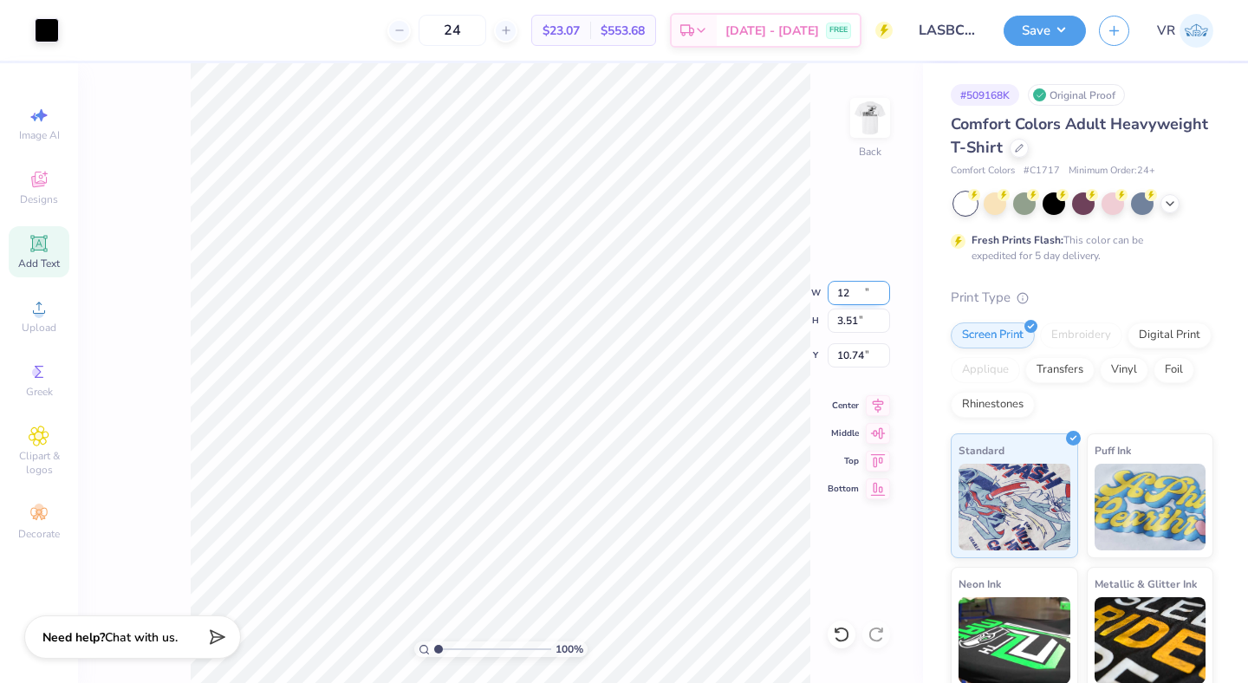
type input "12.00"
type input "3.51"
click at [844, 360] on input "10.74" at bounding box center [858, 355] width 62 height 24
type input "3.00"
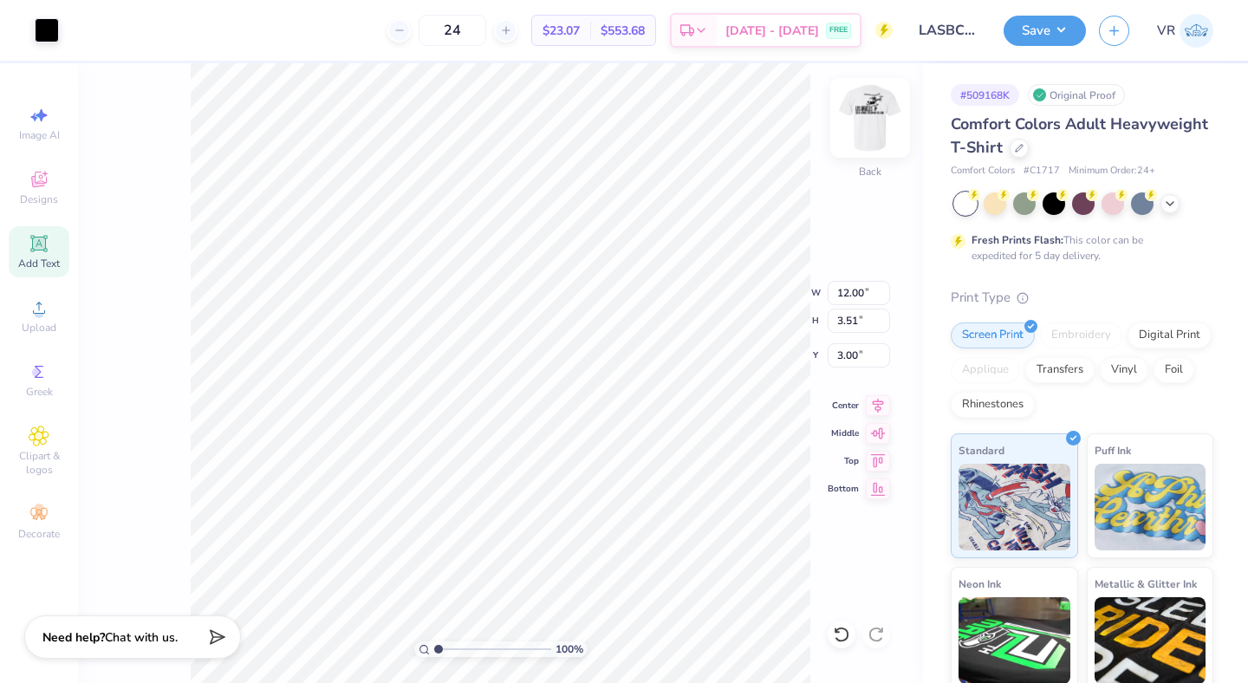
click at [865, 109] on img at bounding box center [869, 117] width 69 height 69
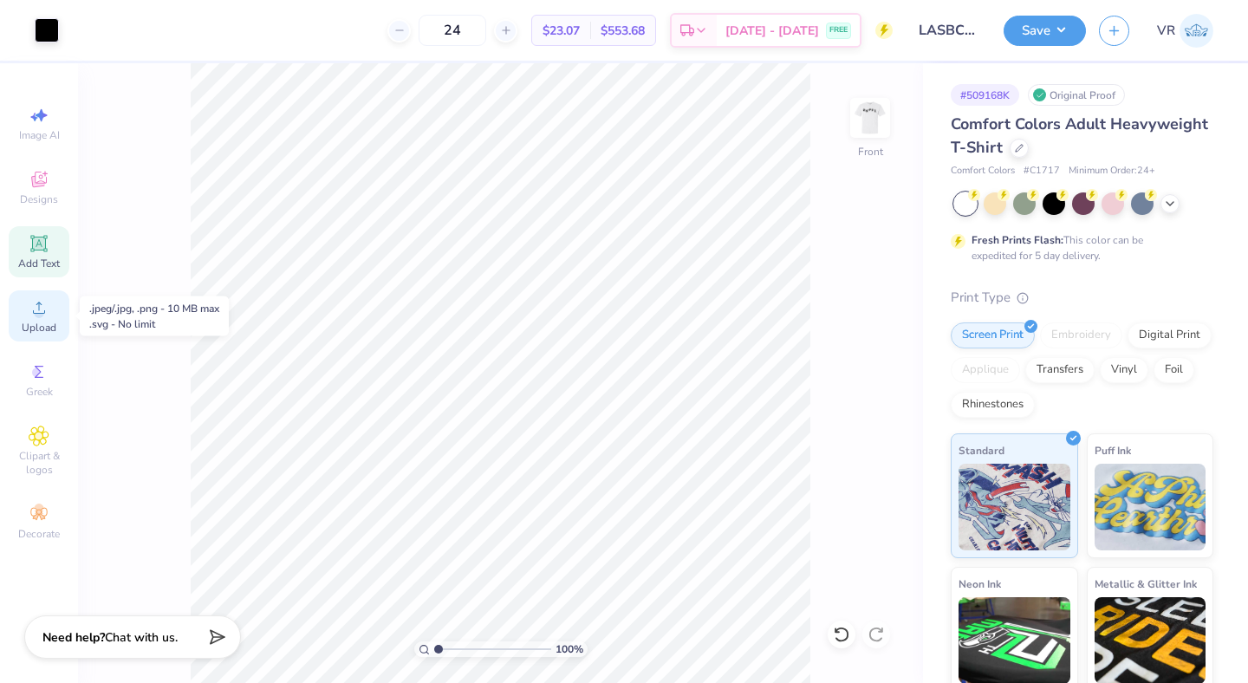
click at [53, 321] on span "Upload" at bounding box center [39, 328] width 35 height 14
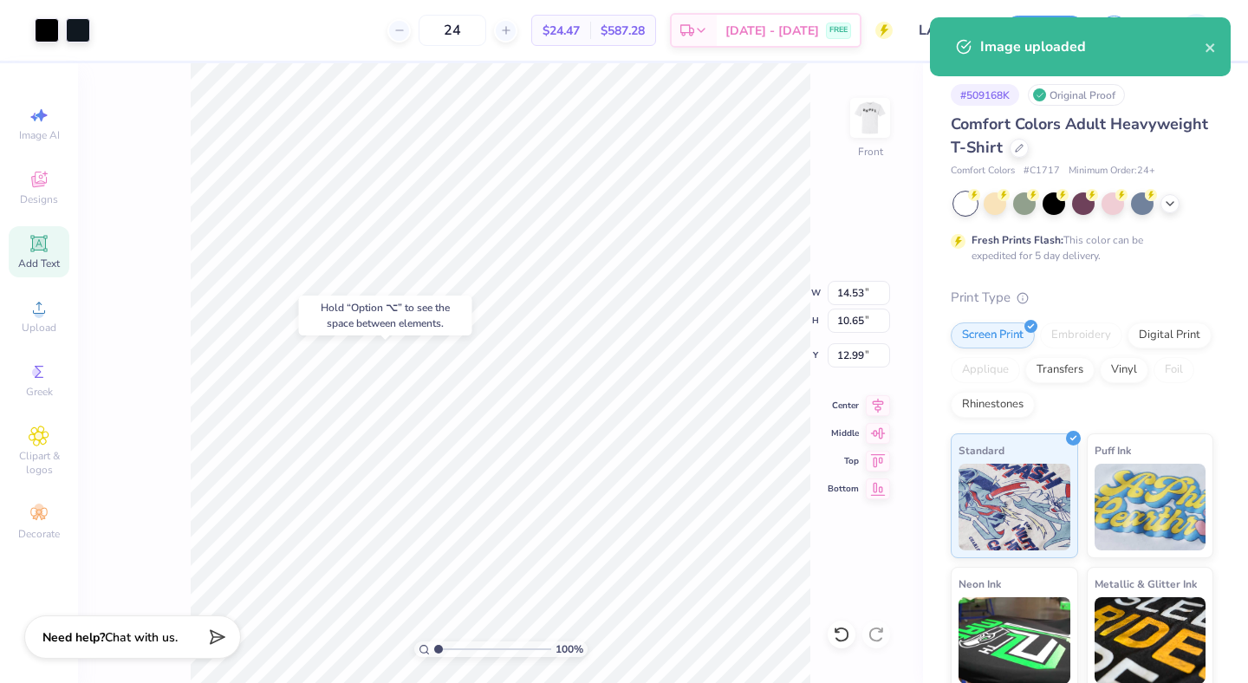
type input "12.99"
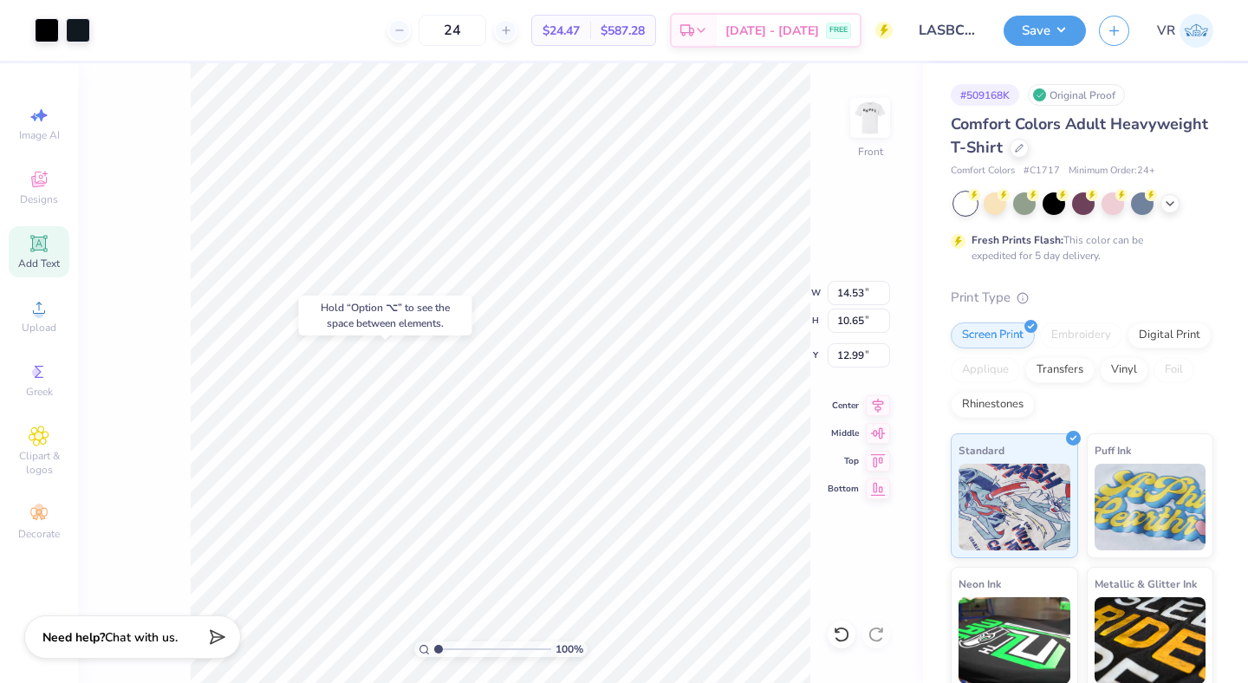
type input "12.50"
type input "9.16"
type input "3.00"
click at [852, 288] on input "14.53" at bounding box center [858, 293] width 62 height 24
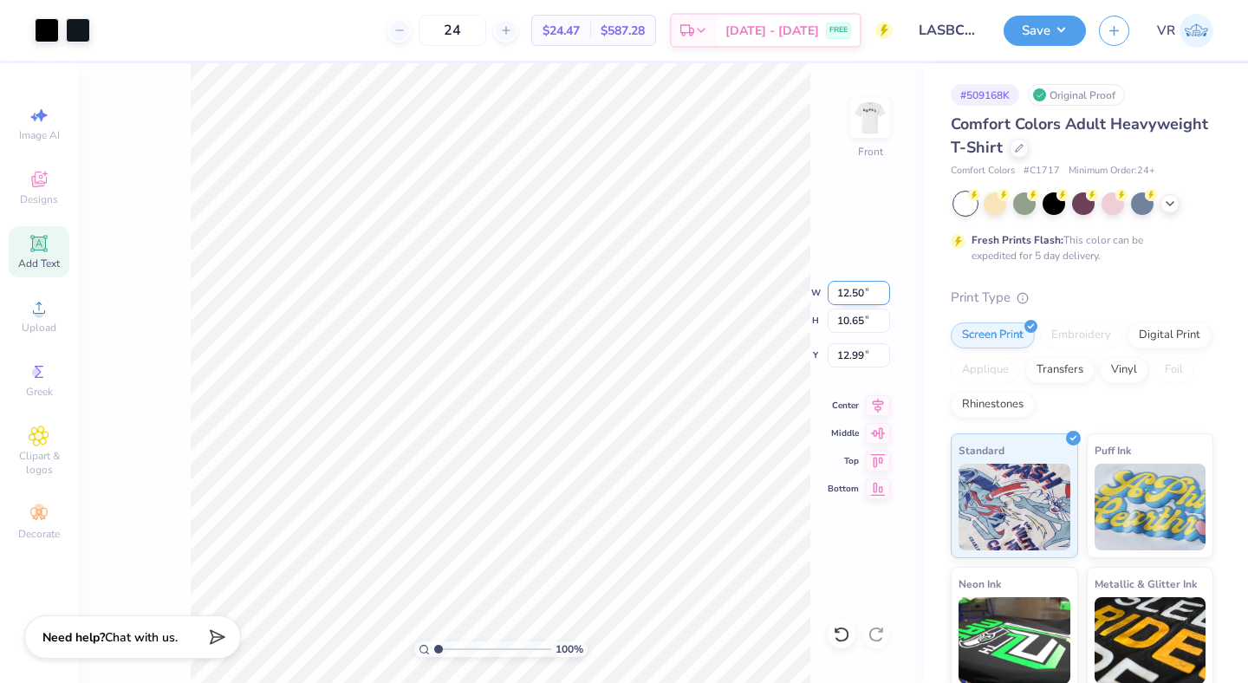
type input "12.50"
type input "9.16"
click at [860, 355] on input "13.73" at bounding box center [858, 355] width 62 height 24
type input "3.0"
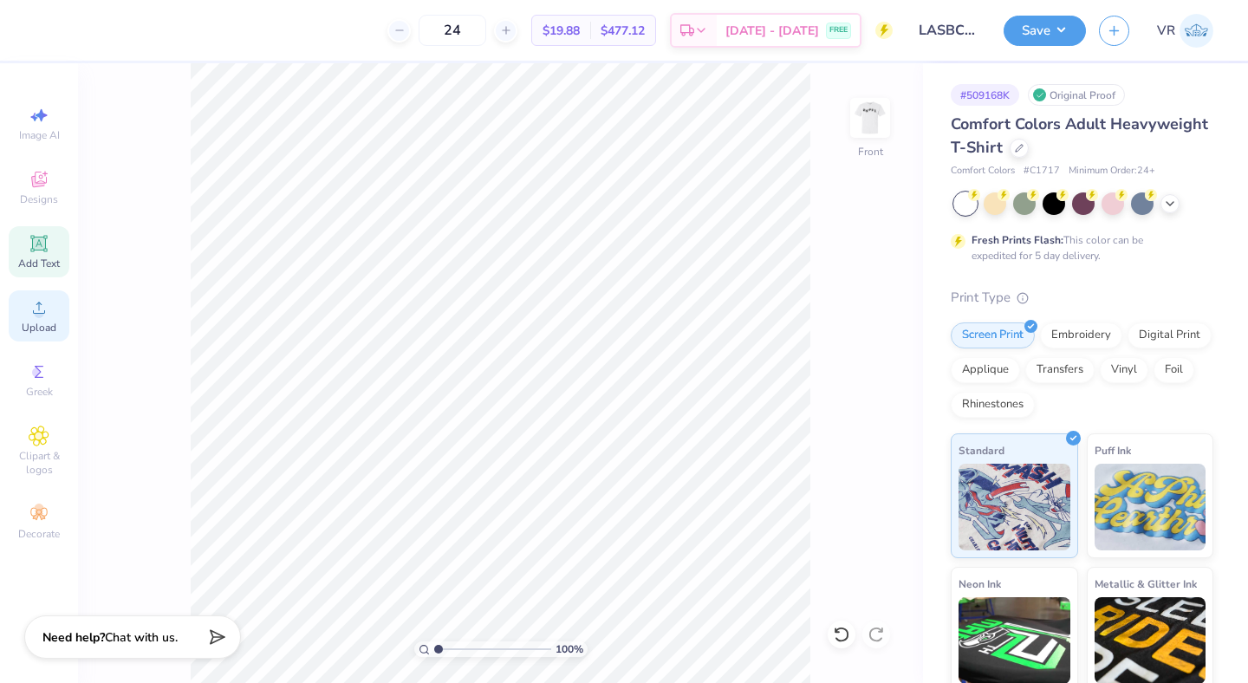
click at [55, 331] on span "Upload" at bounding box center [39, 328] width 35 height 14
click at [41, 312] on circle at bounding box center [39, 313] width 10 height 10
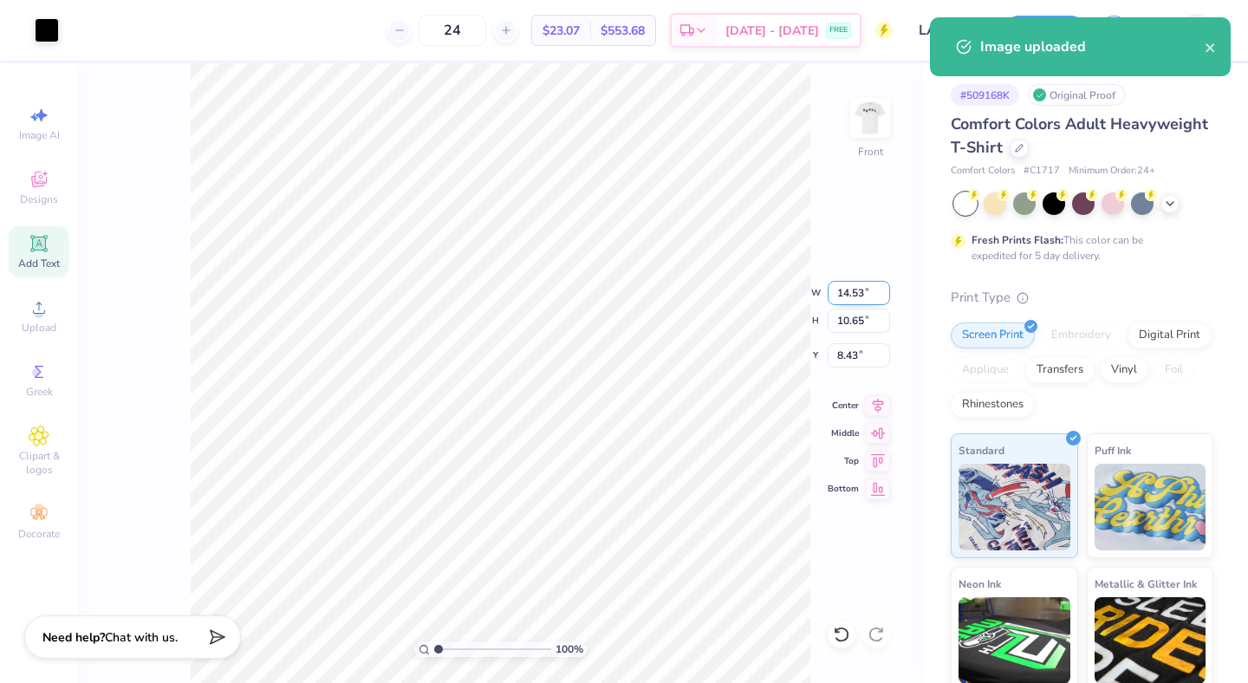
click at [843, 291] on input "14.53" at bounding box center [858, 293] width 62 height 24
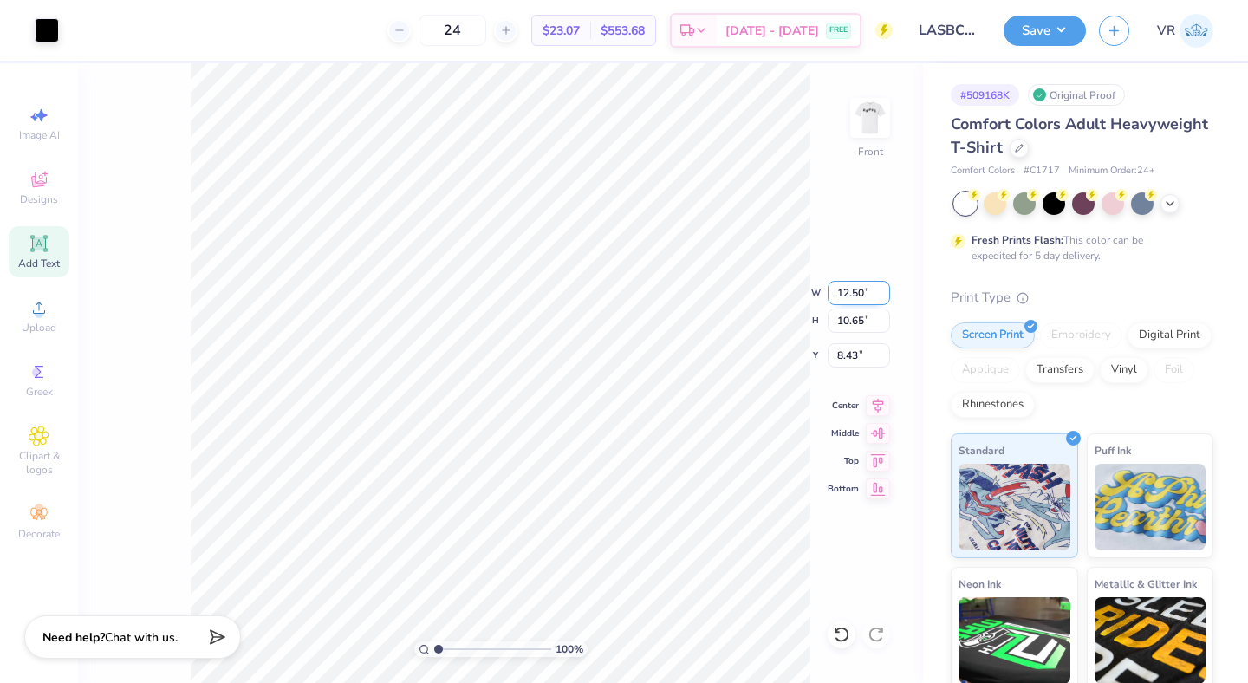
type input "12.50"
type input "9.16"
click at [856, 356] on input "9.17" at bounding box center [858, 355] width 62 height 24
click at [852, 350] on input "9.17" at bounding box center [858, 355] width 62 height 24
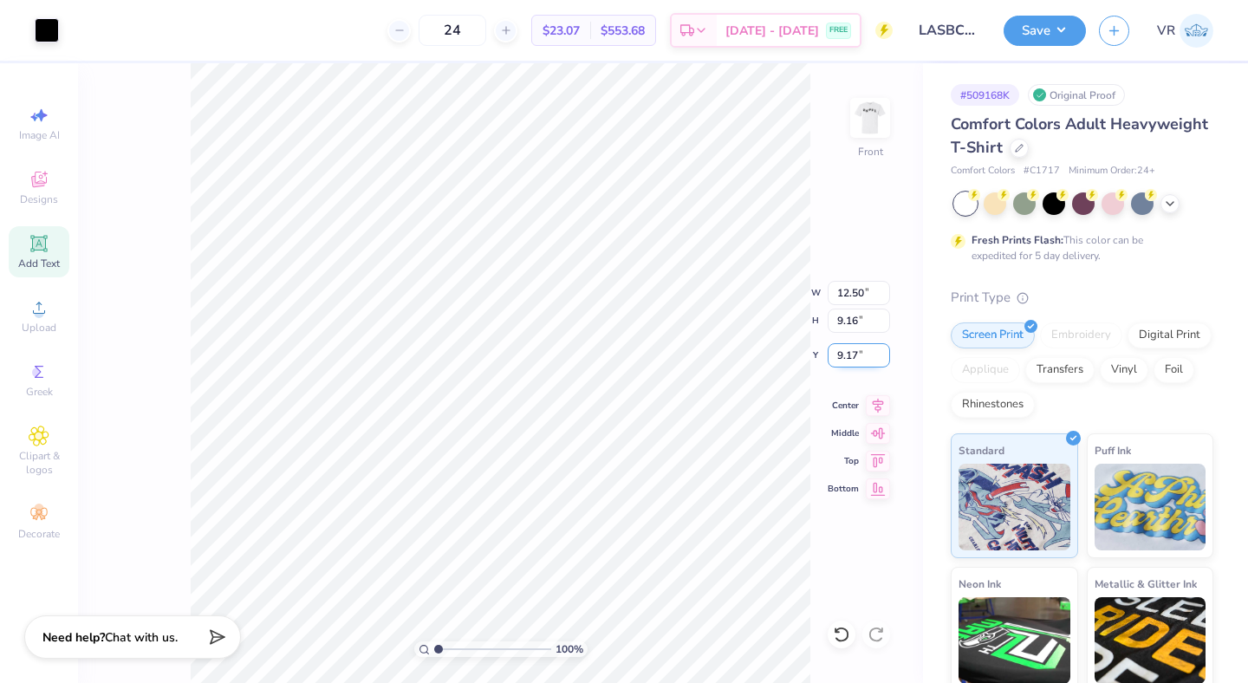
click at [852, 350] on input "9.17" at bounding box center [858, 355] width 62 height 24
type input "3.00"
click at [865, 109] on img at bounding box center [869, 117] width 69 height 69
click at [1050, 36] on button "Save" at bounding box center [1044, 28] width 82 height 30
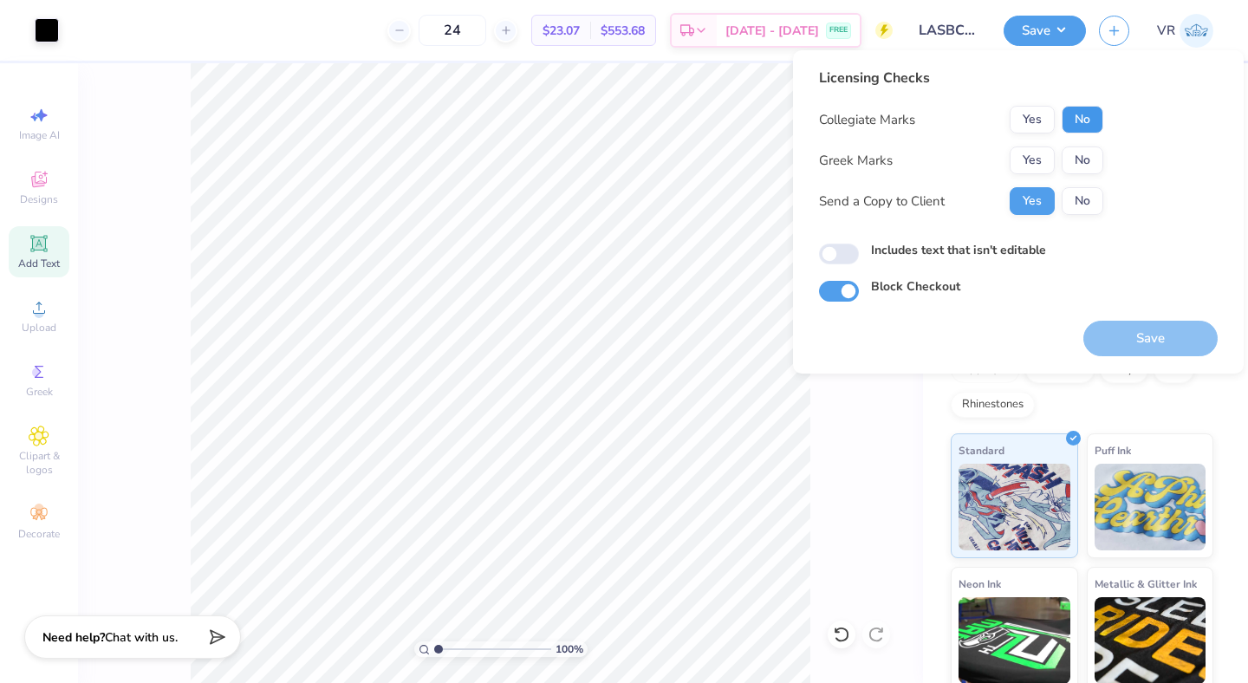
click at [1092, 122] on button "No" at bounding box center [1082, 120] width 42 height 28
click at [1082, 158] on button "No" at bounding box center [1082, 160] width 42 height 28
click at [1139, 346] on button "Save" at bounding box center [1150, 339] width 134 height 36
